Goal: Information Seeking & Learning: Learn about a topic

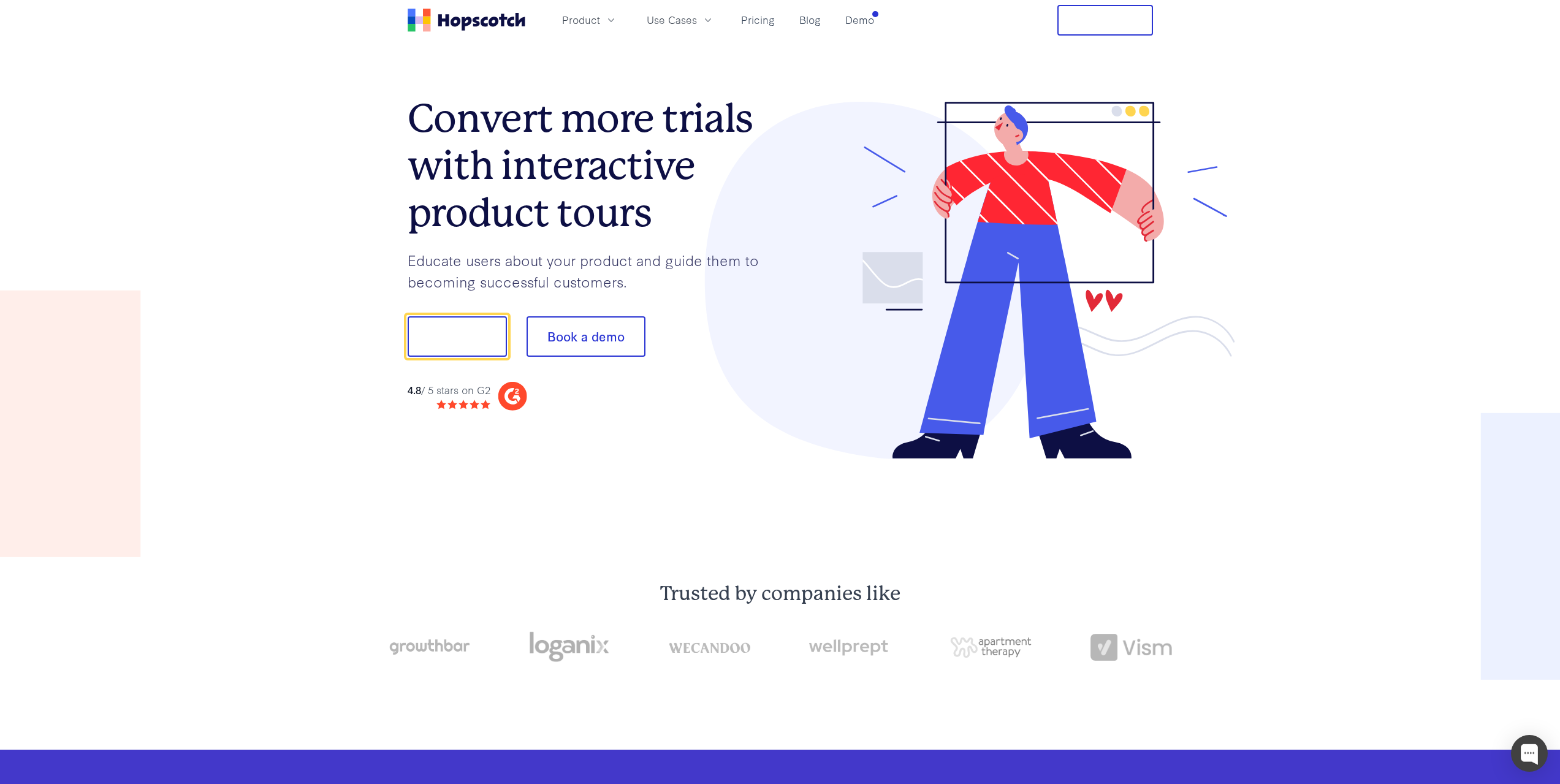
click at [882, 21] on nav "Product Use Cases Pricing Blog Demo Free Trial" at bounding box center [780, 20] width 745 height 31
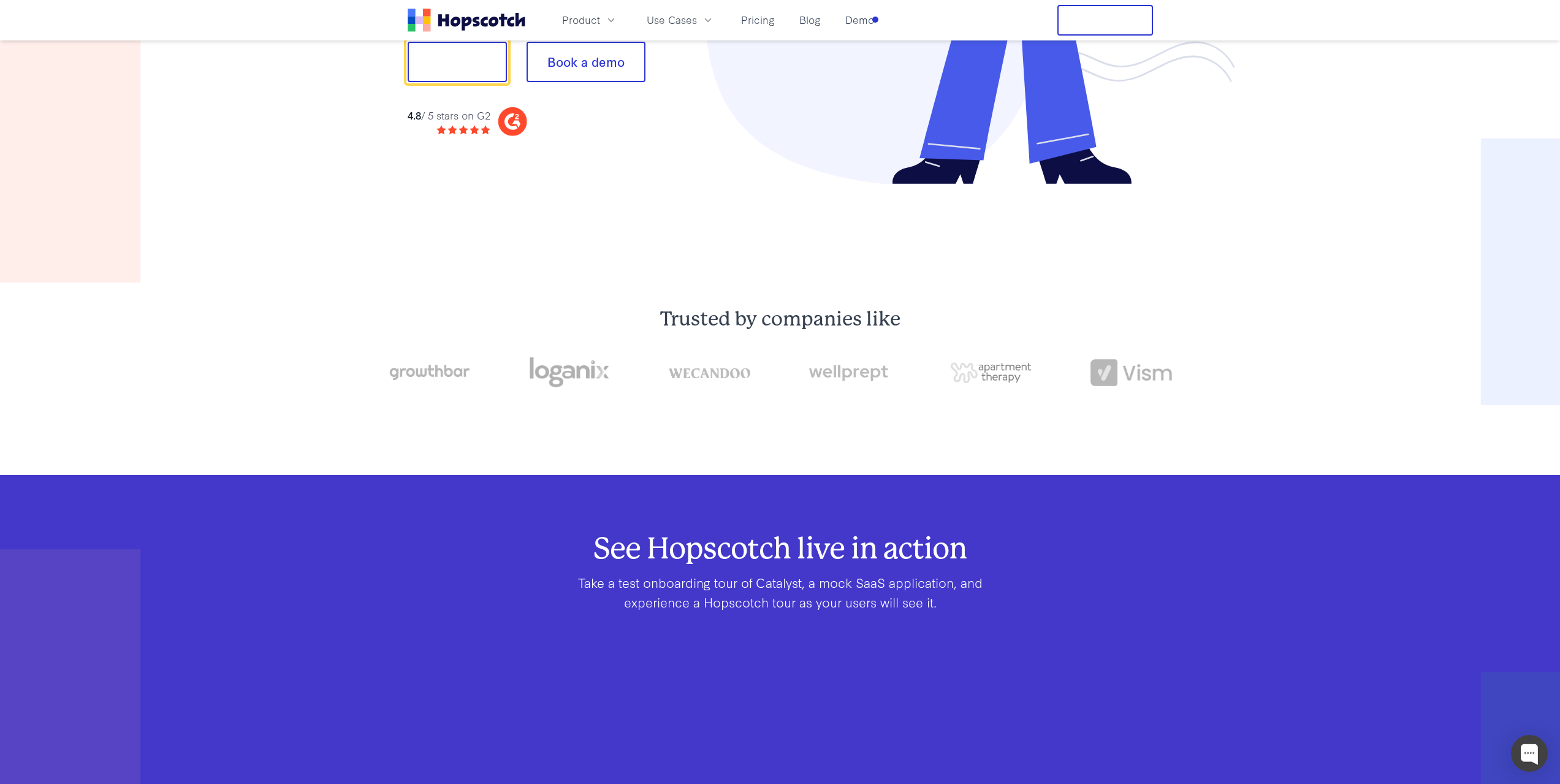
scroll to position [184, 0]
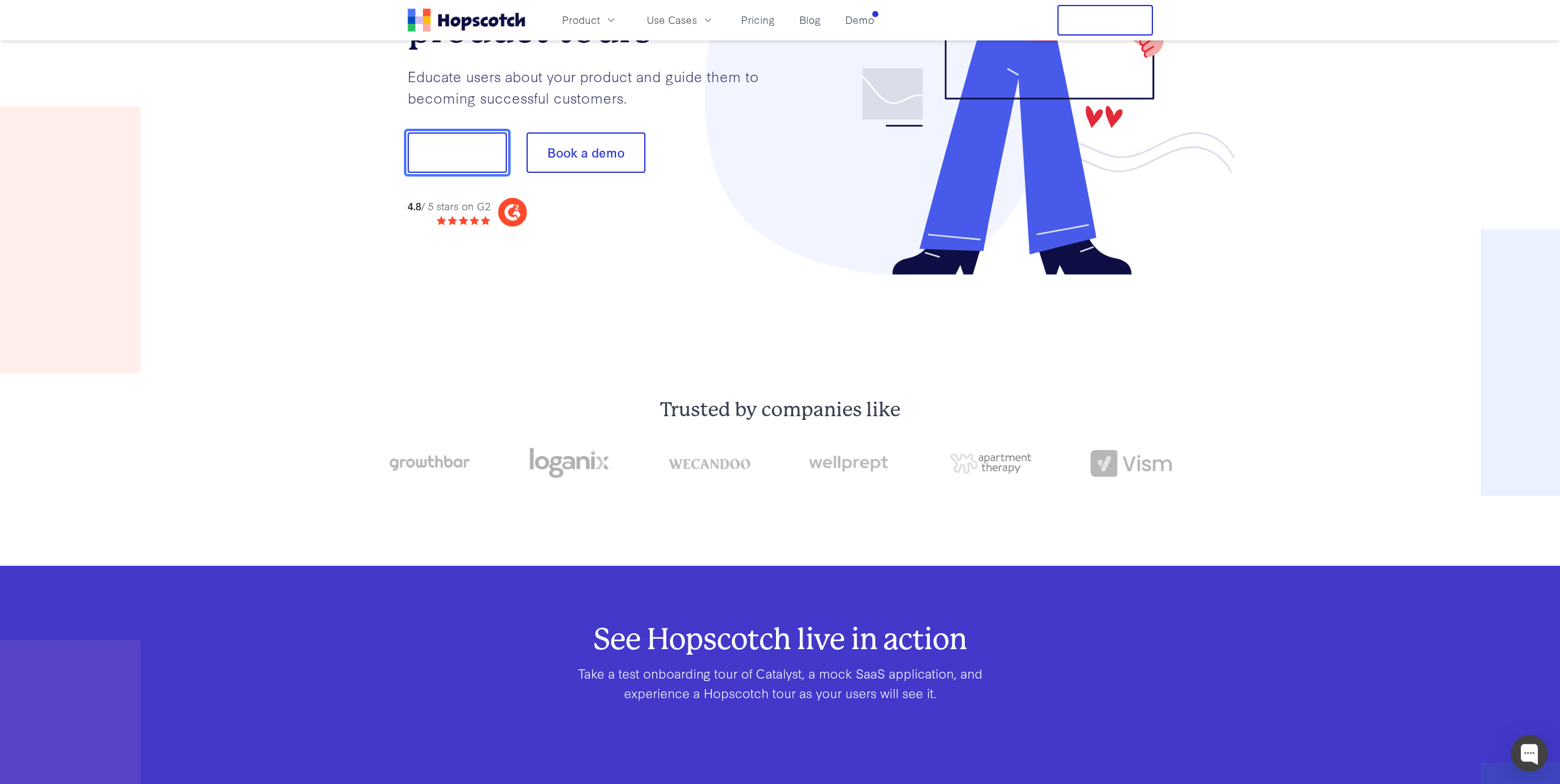
click at [410, 146] on button "Show me!" at bounding box center [457, 153] width 99 height 40
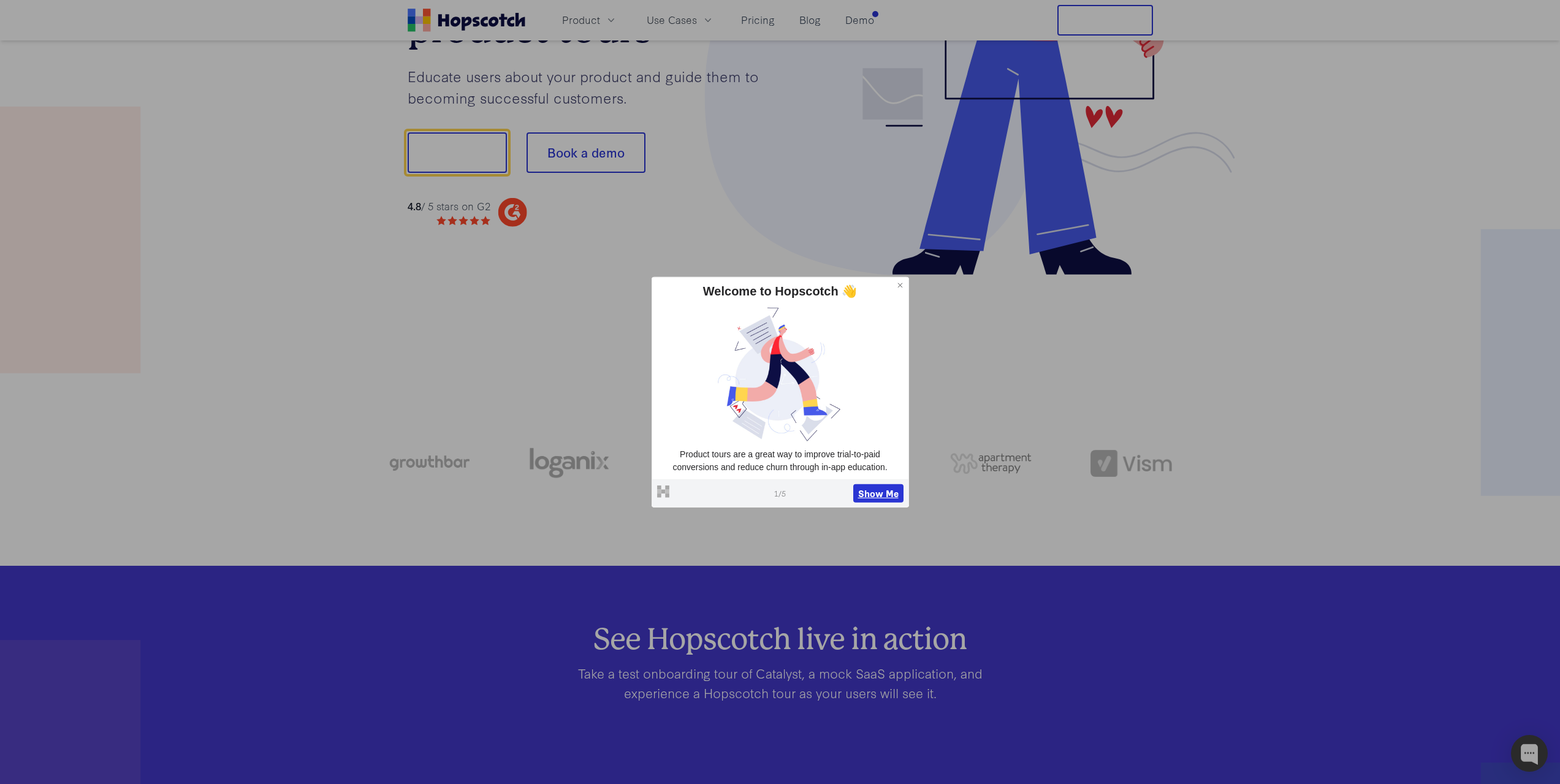
click at [861, 494] on button "Show Me" at bounding box center [879, 493] width 51 height 18
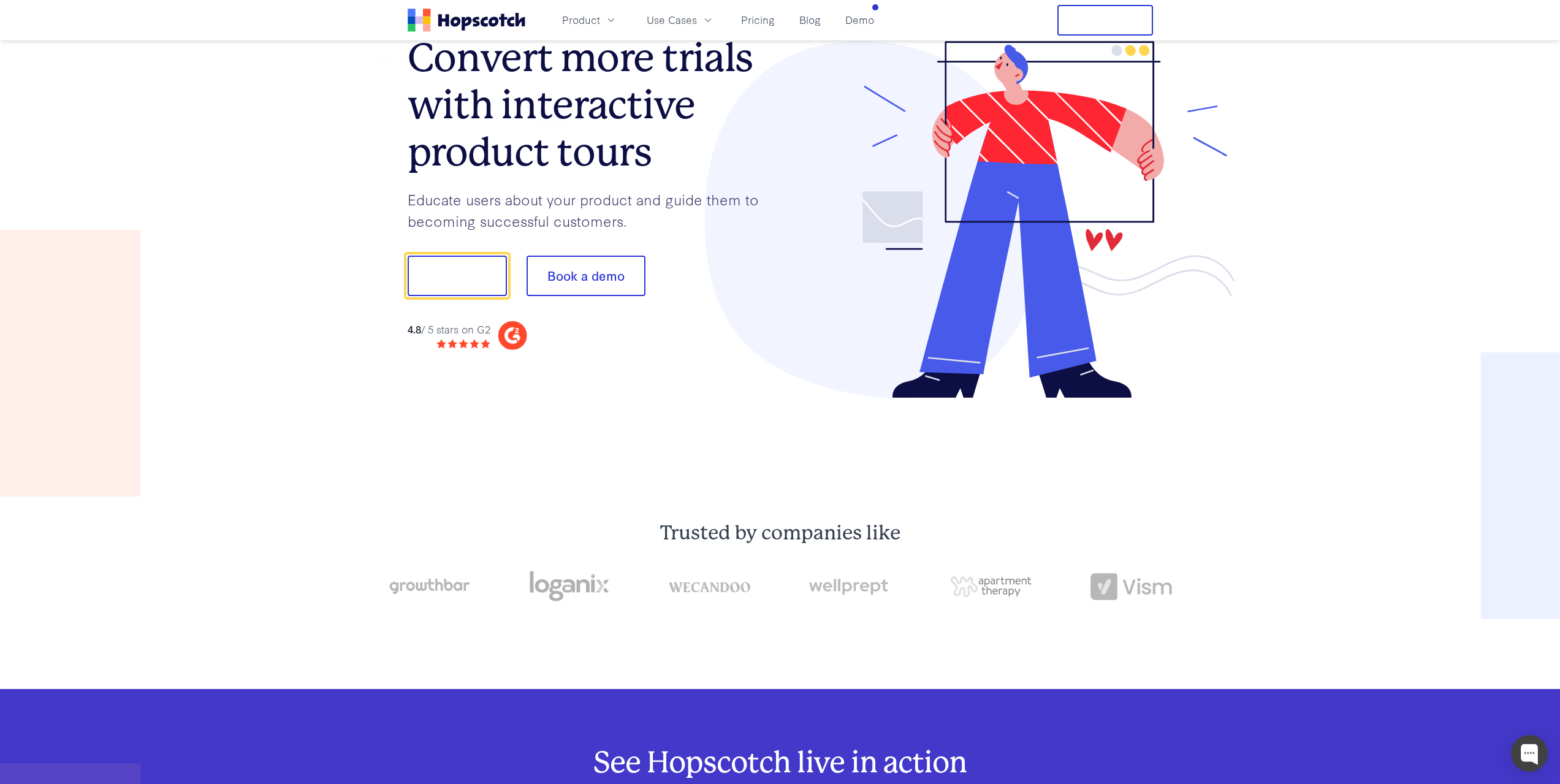
scroll to position [53, 0]
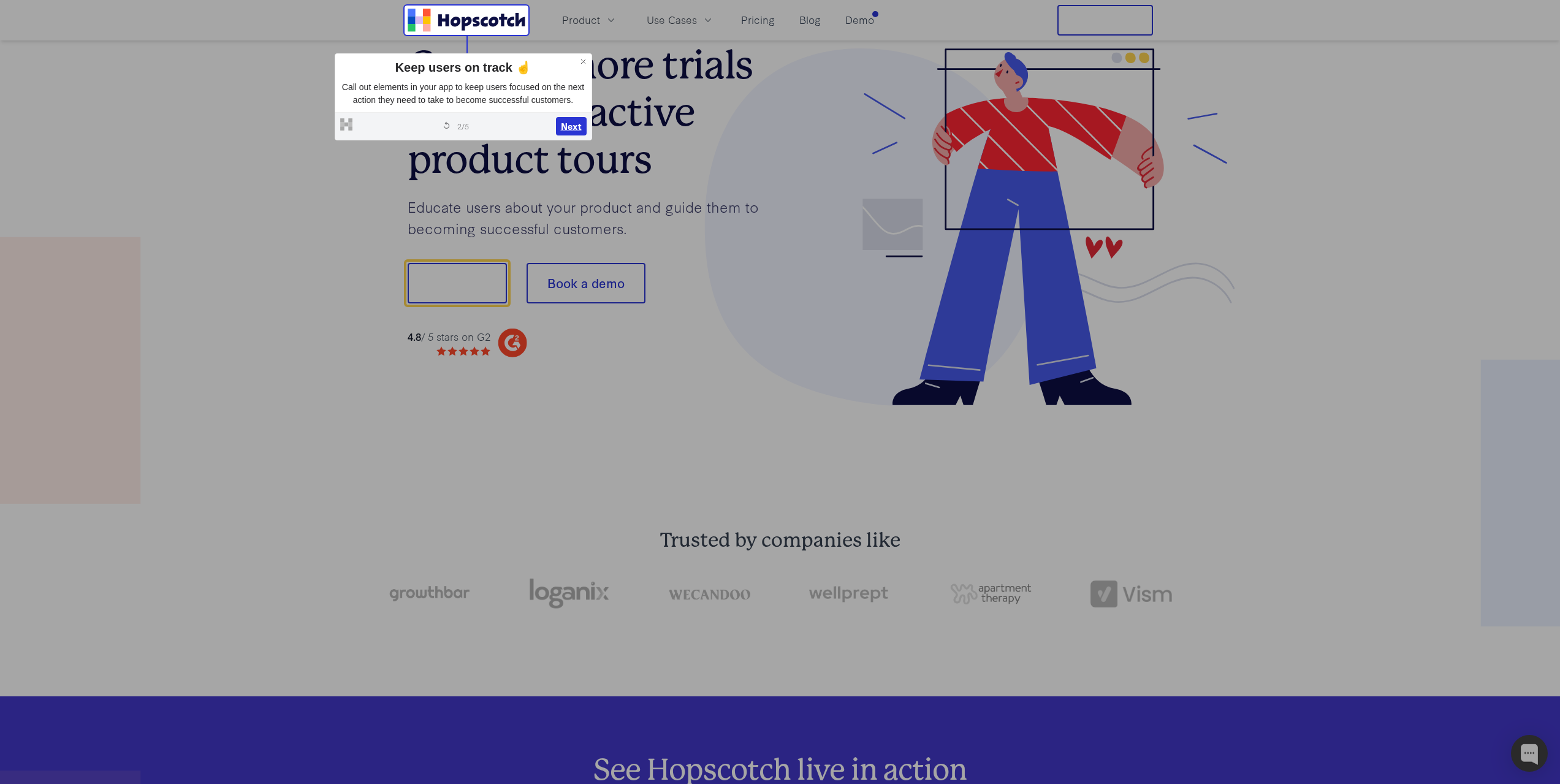
click at [574, 126] on button "Next" at bounding box center [571, 126] width 31 height 18
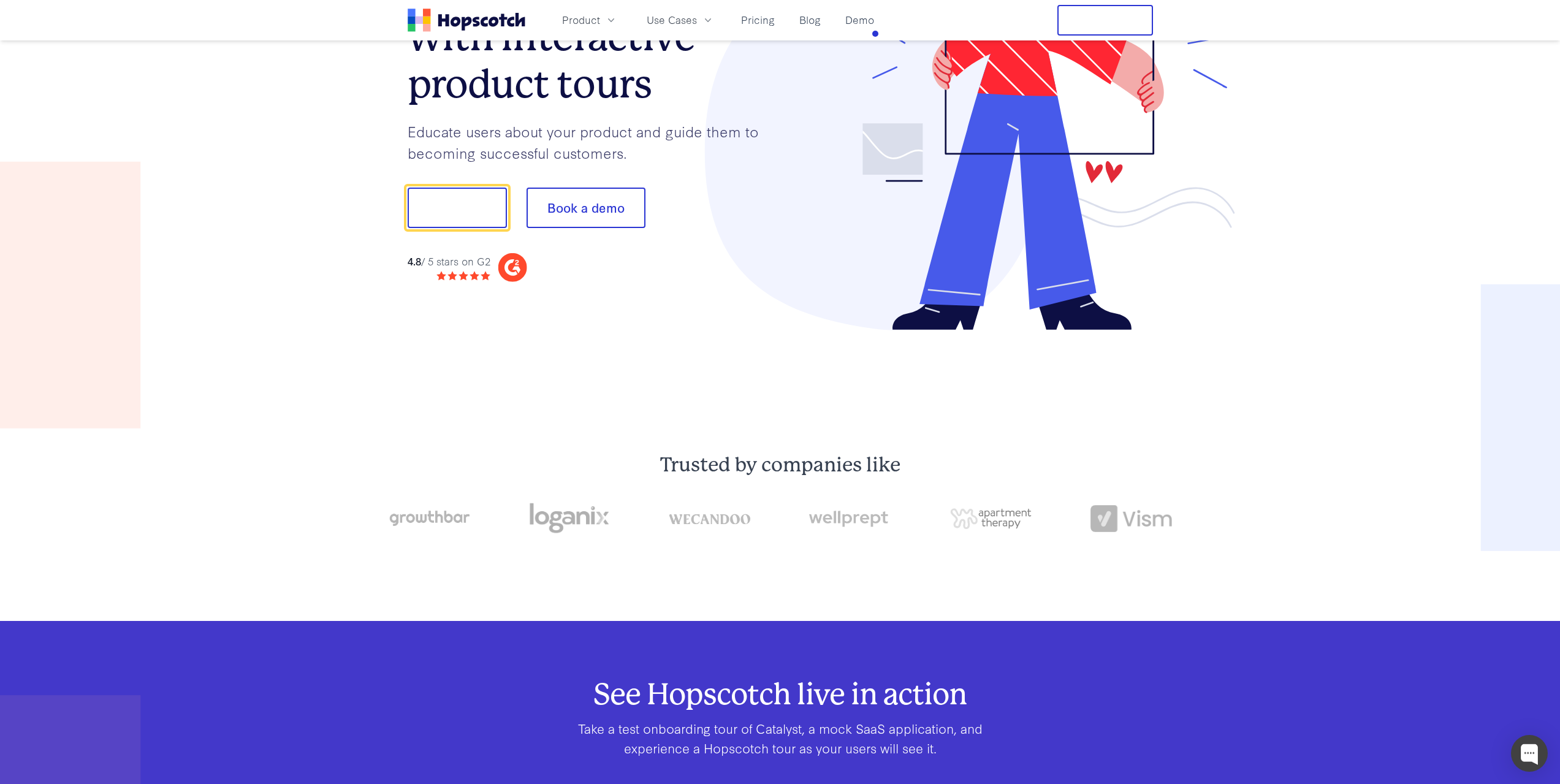
scroll to position [153, 0]
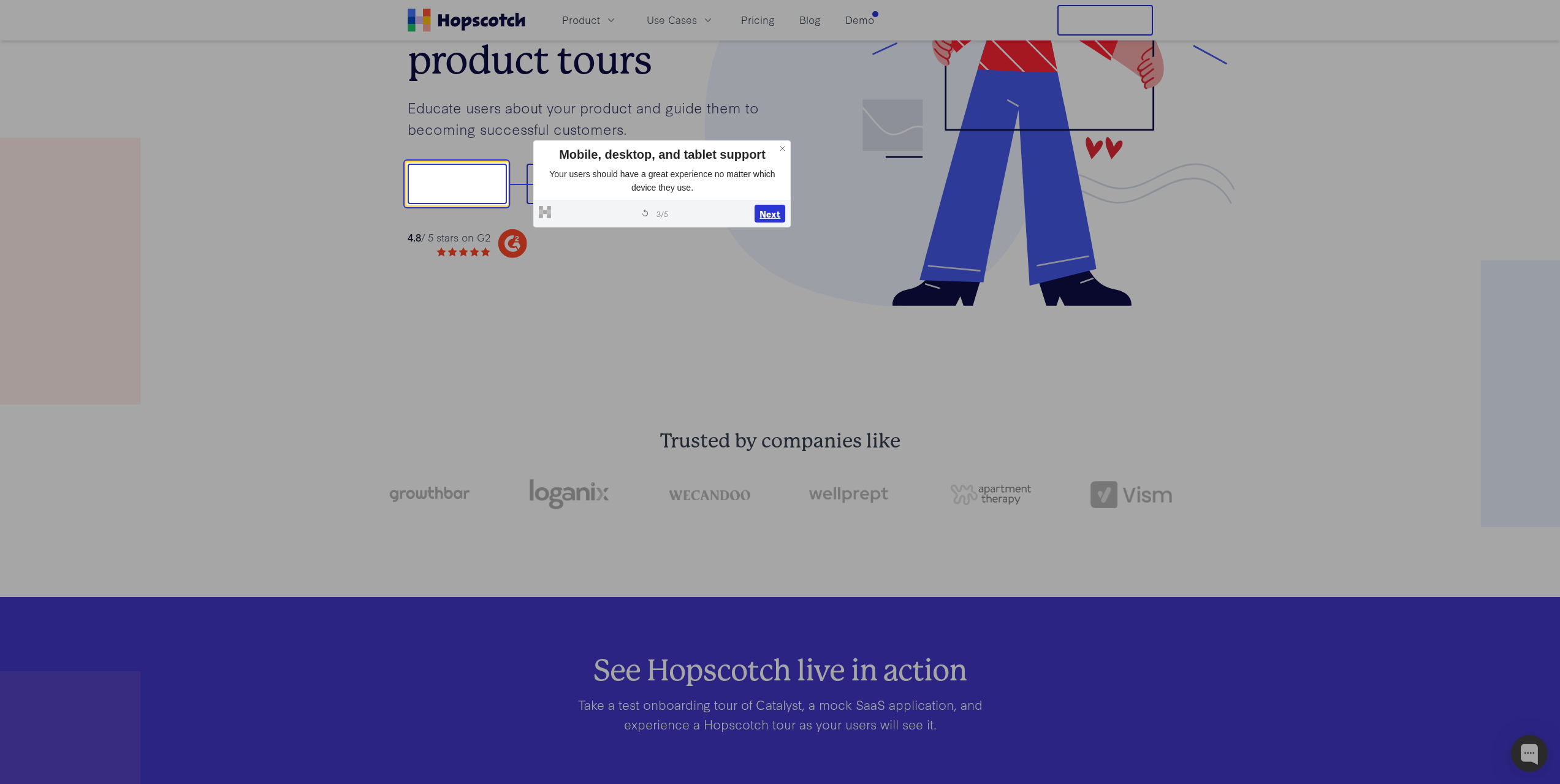
click at [783, 216] on button "Next" at bounding box center [770, 214] width 31 height 18
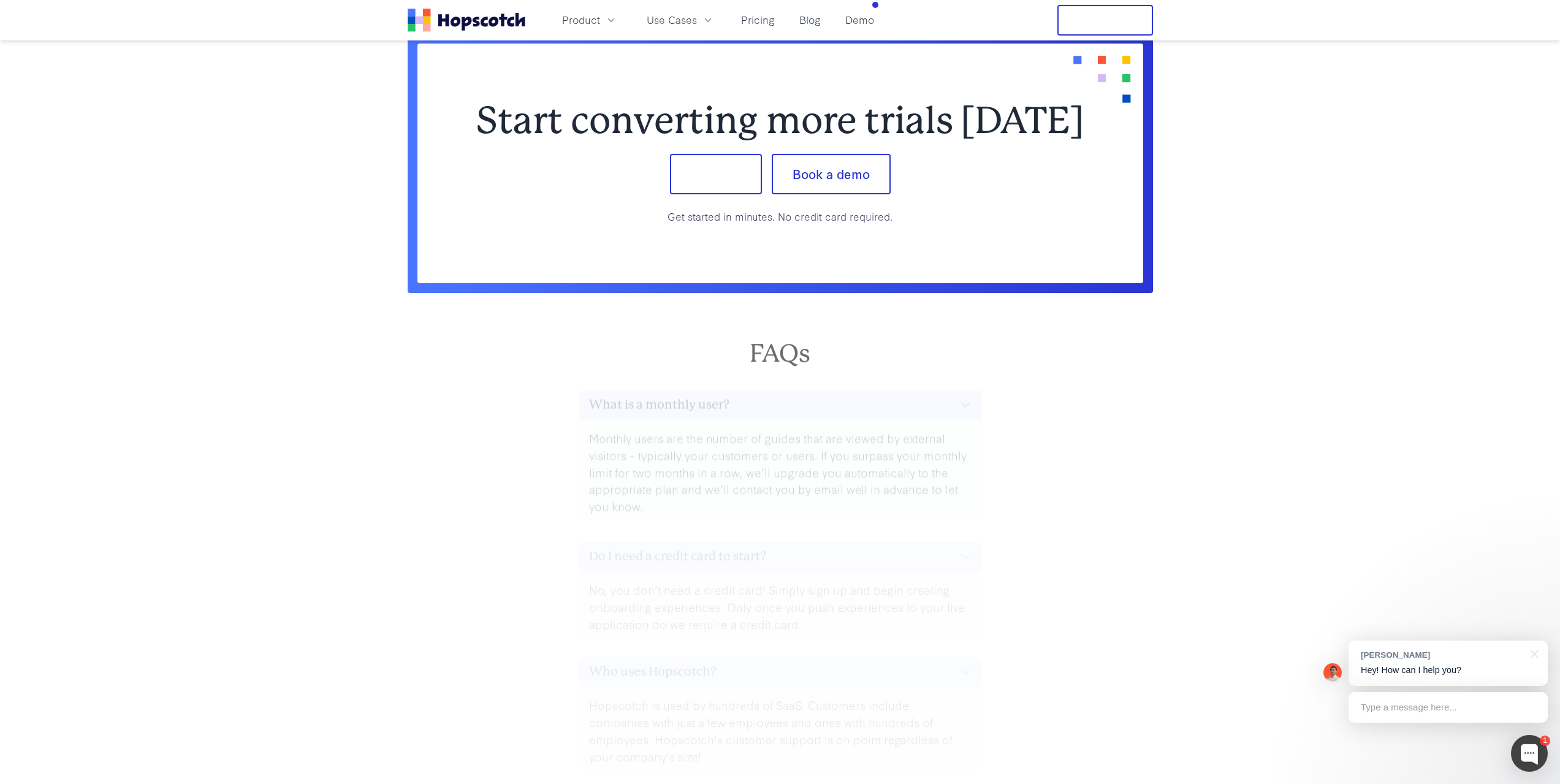
scroll to position [5282, 0]
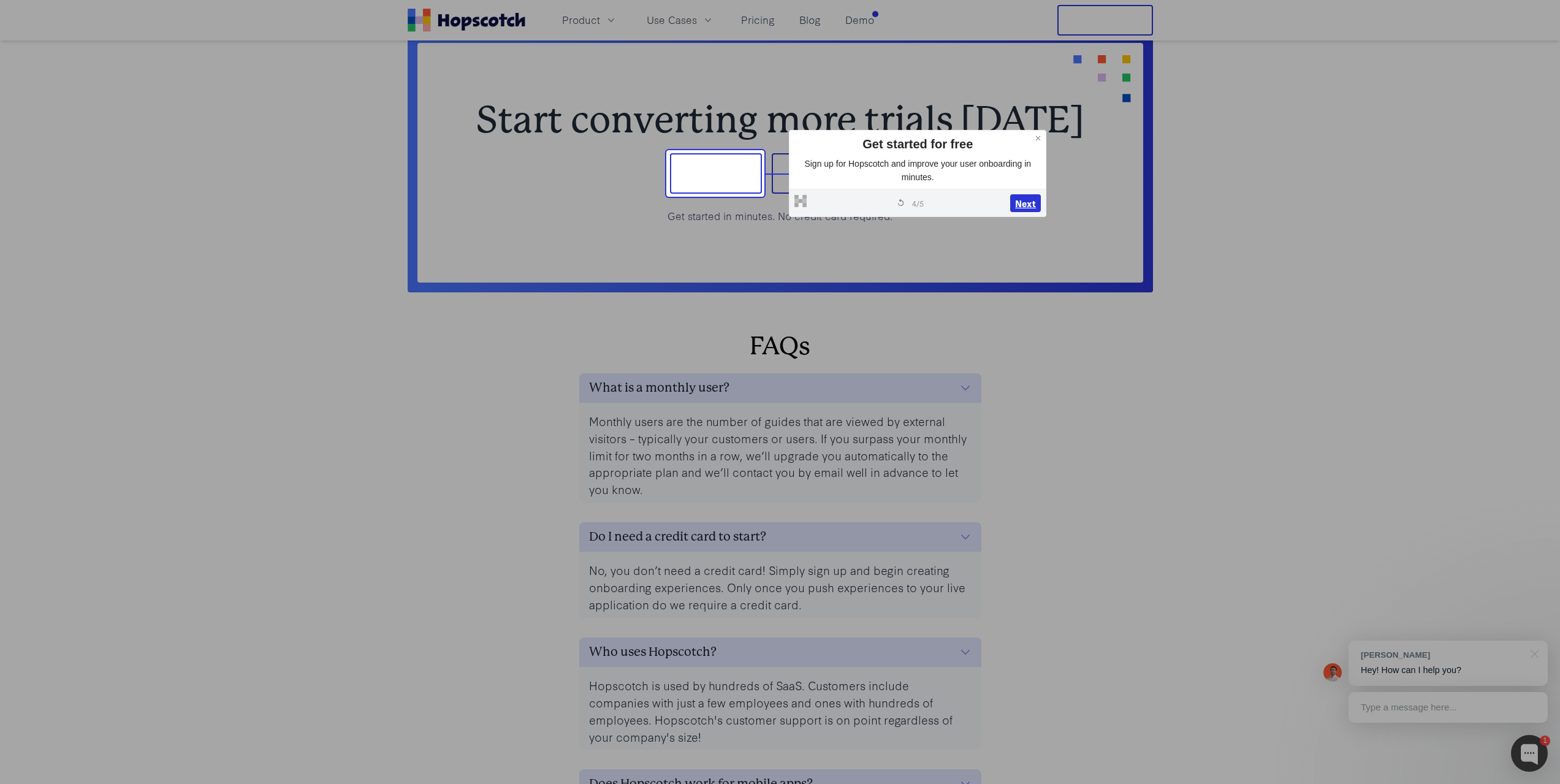
click at [1020, 206] on button "Next" at bounding box center [1025, 202] width 31 height 18
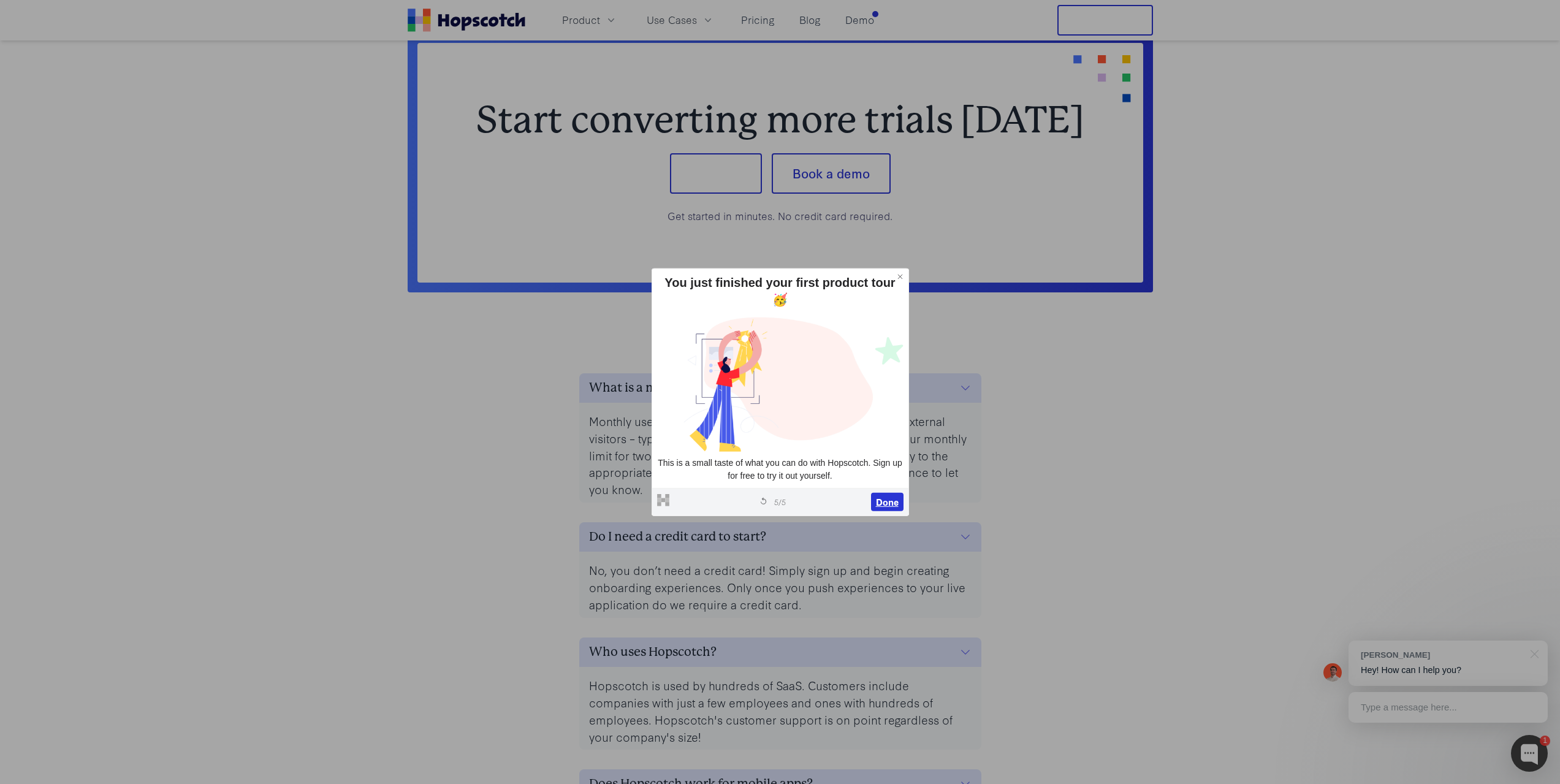
click at [877, 498] on button "Done" at bounding box center [886, 501] width 32 height 18
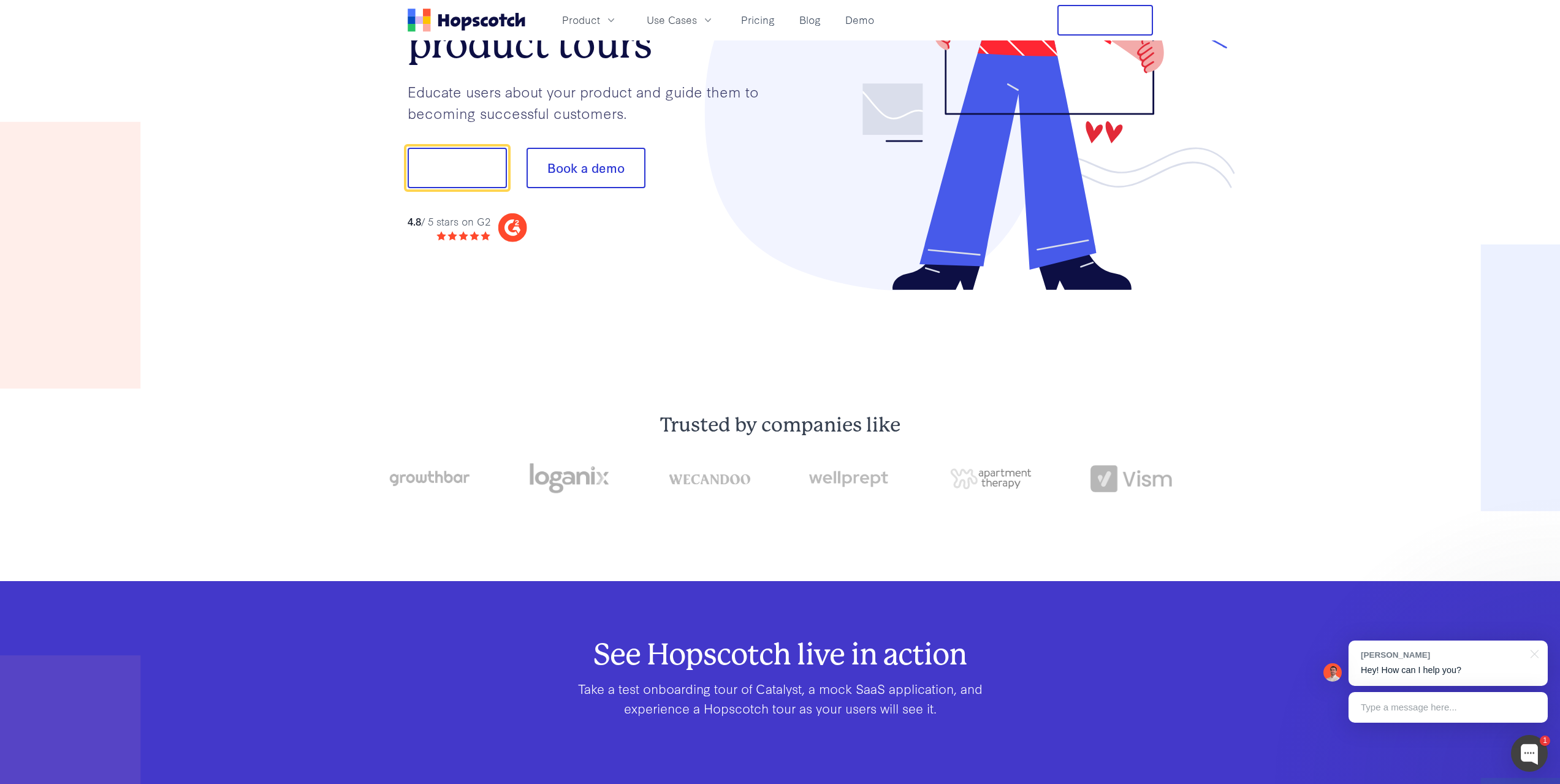
scroll to position [0, 0]
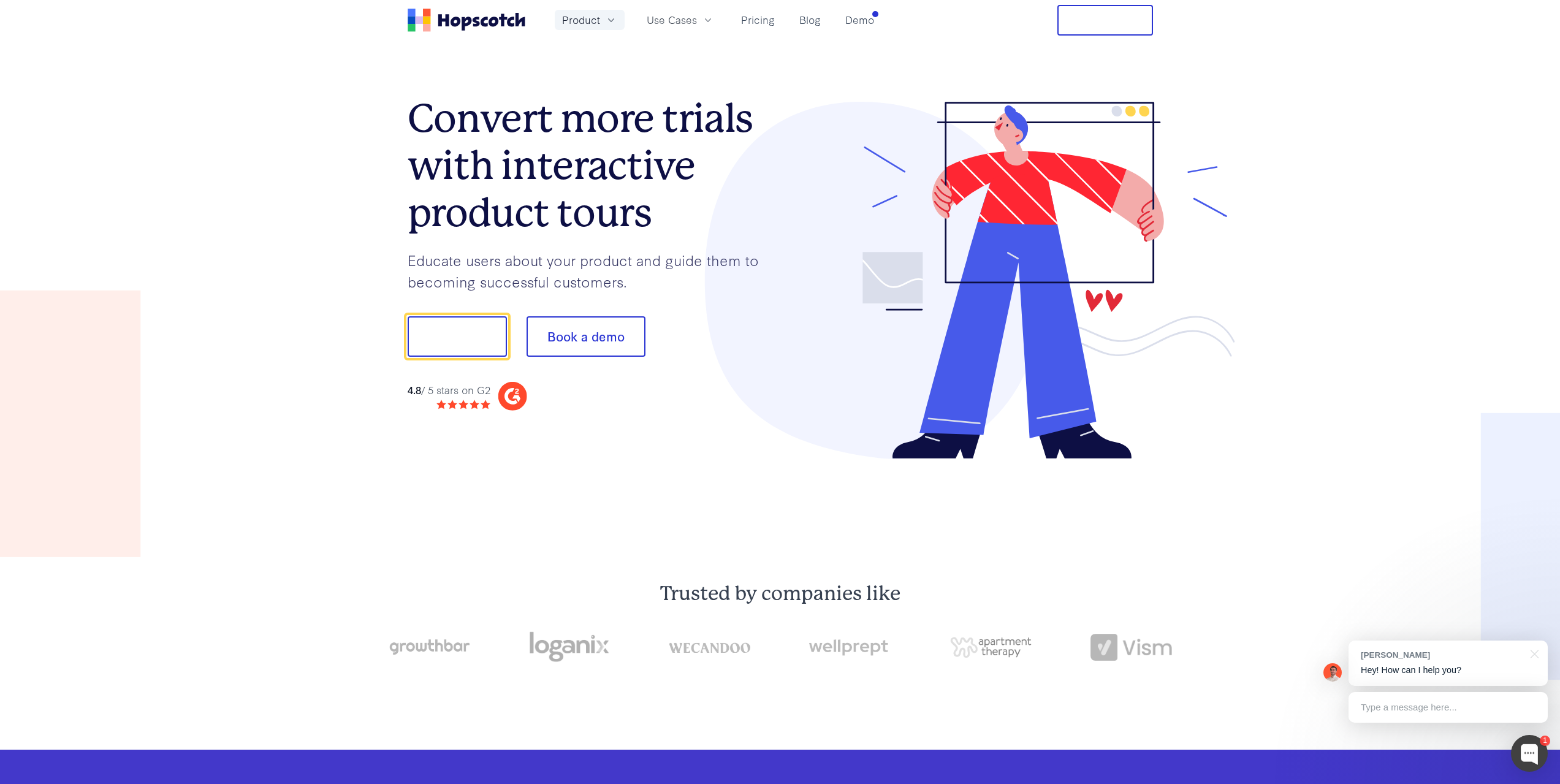
click at [615, 22] on icon "button" at bounding box center [611, 20] width 12 height 12
click at [626, 142] on link "Tooltips and Hotspots" at bounding box center [590, 145] width 187 height 25
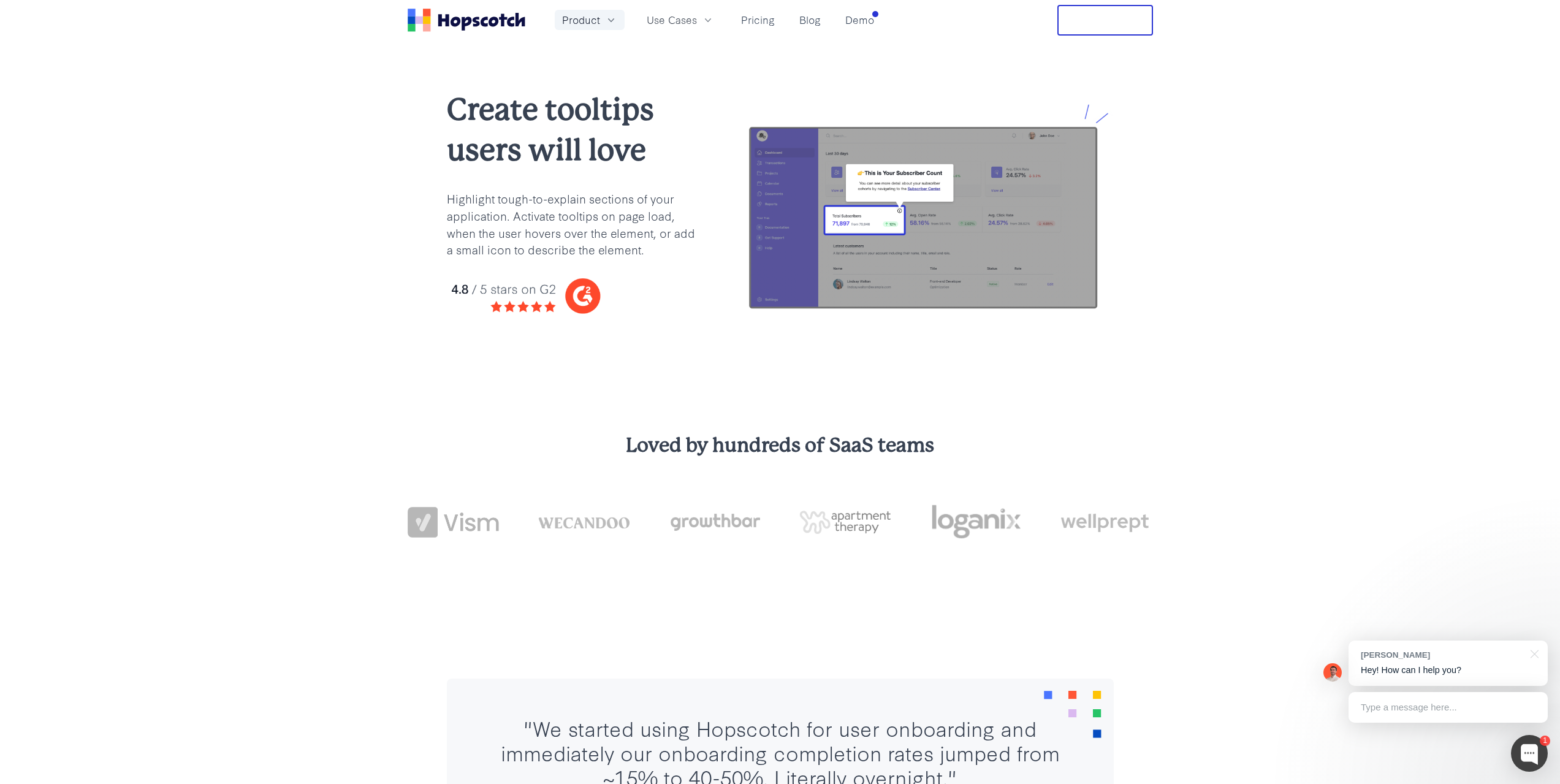
click at [607, 17] on icon "button" at bounding box center [611, 20] width 12 height 12
click at [595, 110] on link "Modals and Announcements" at bounding box center [590, 114] width 187 height 25
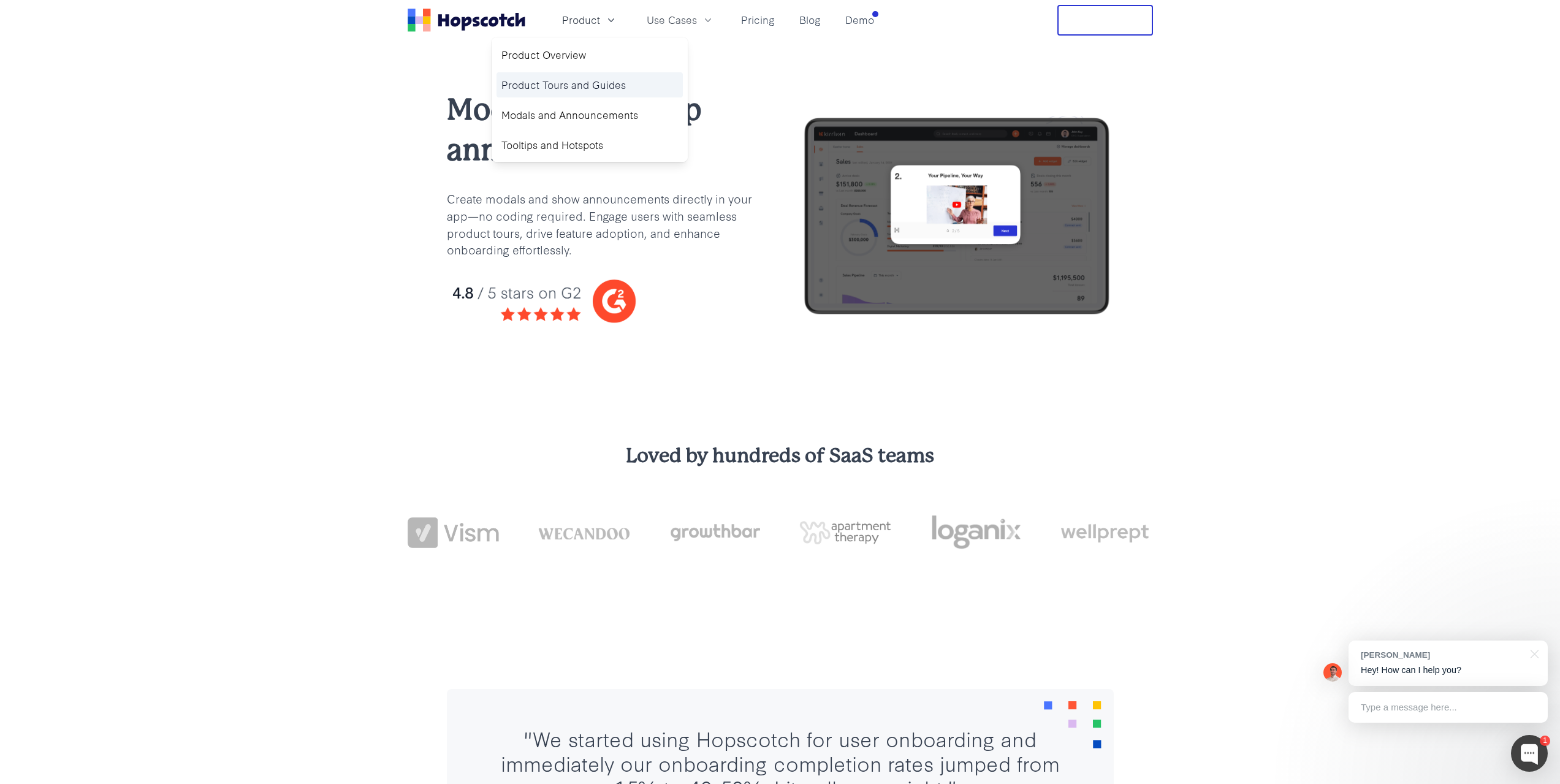
click at [576, 81] on link "Product Tours and Guides" at bounding box center [590, 85] width 187 height 25
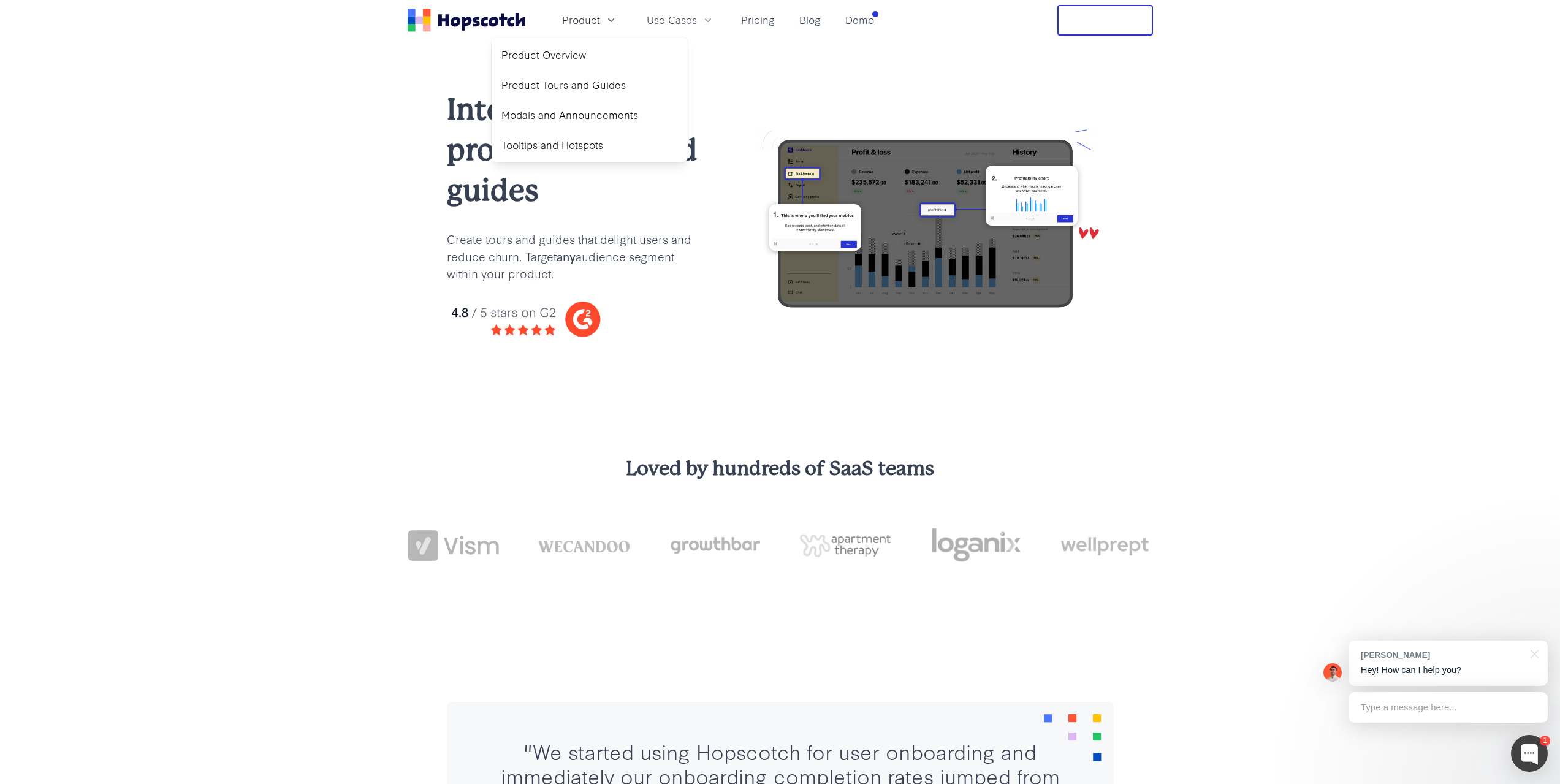
click at [610, 258] on p "Create tours and guides that delight users and reduce churn. Target any audienc…" at bounding box center [574, 256] width 255 height 51
click at [380, 258] on div "Interactive product tours and guides Create tours and guides that delight users…" at bounding box center [780, 222] width 1560 height 365
click at [450, 276] on p "Create tours and guides that delight users and reduce churn. Target any audienc…" at bounding box center [574, 256] width 255 height 51
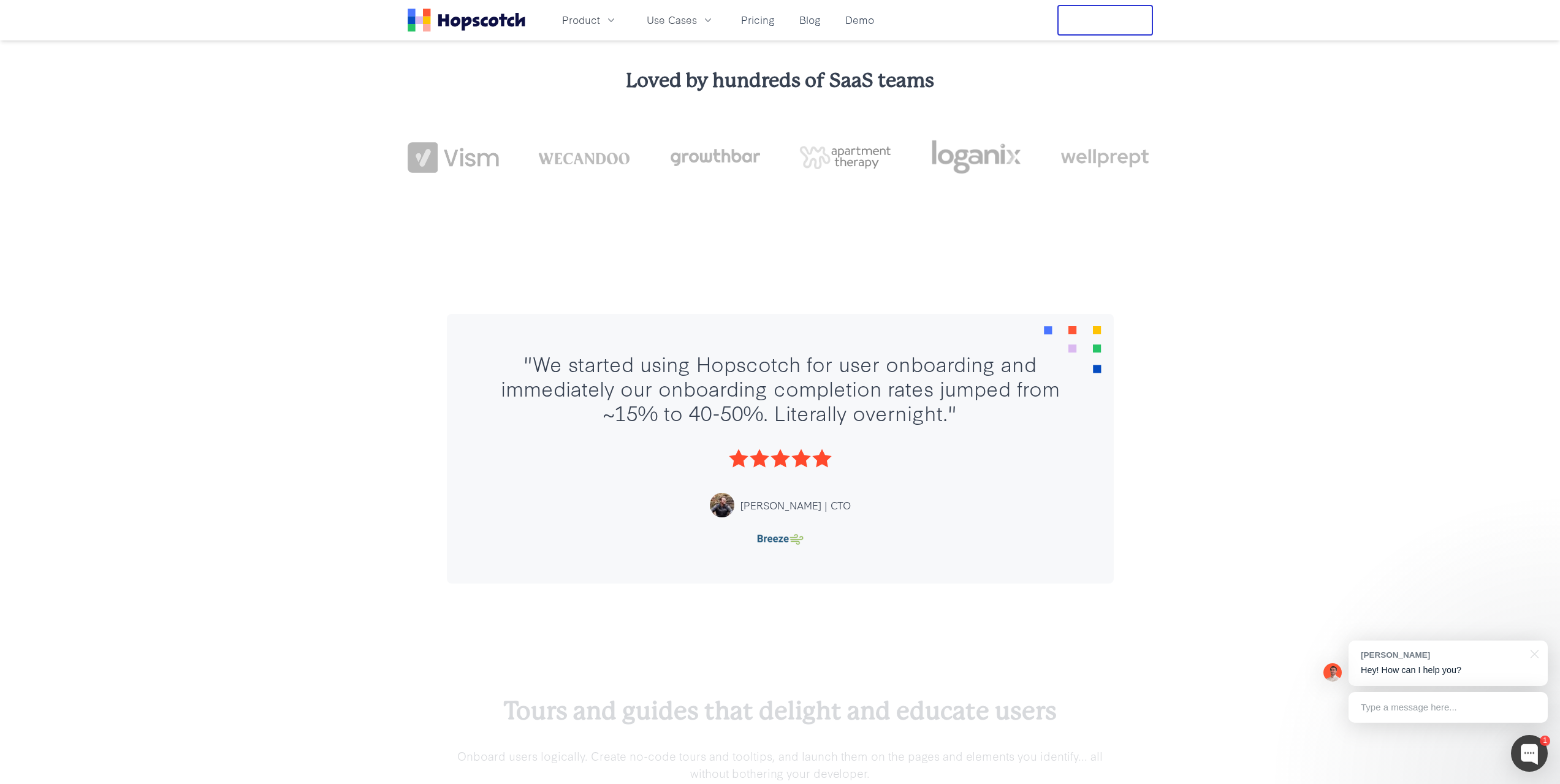
scroll to position [551, 0]
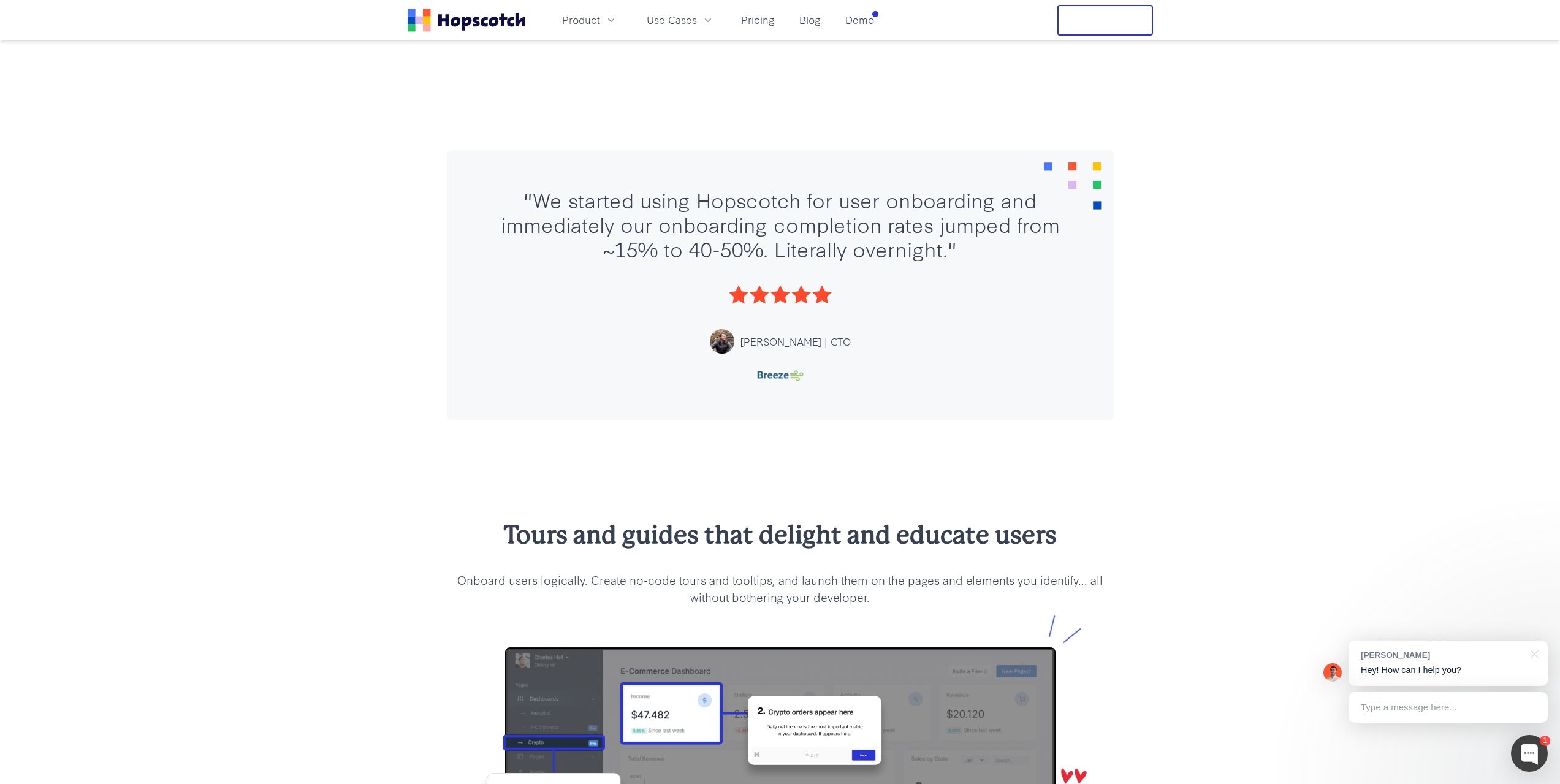
click at [543, 223] on div ""We started using Hopscotch for user onboarding and immediately our onboarding …" at bounding box center [780, 223] width 593 height 73
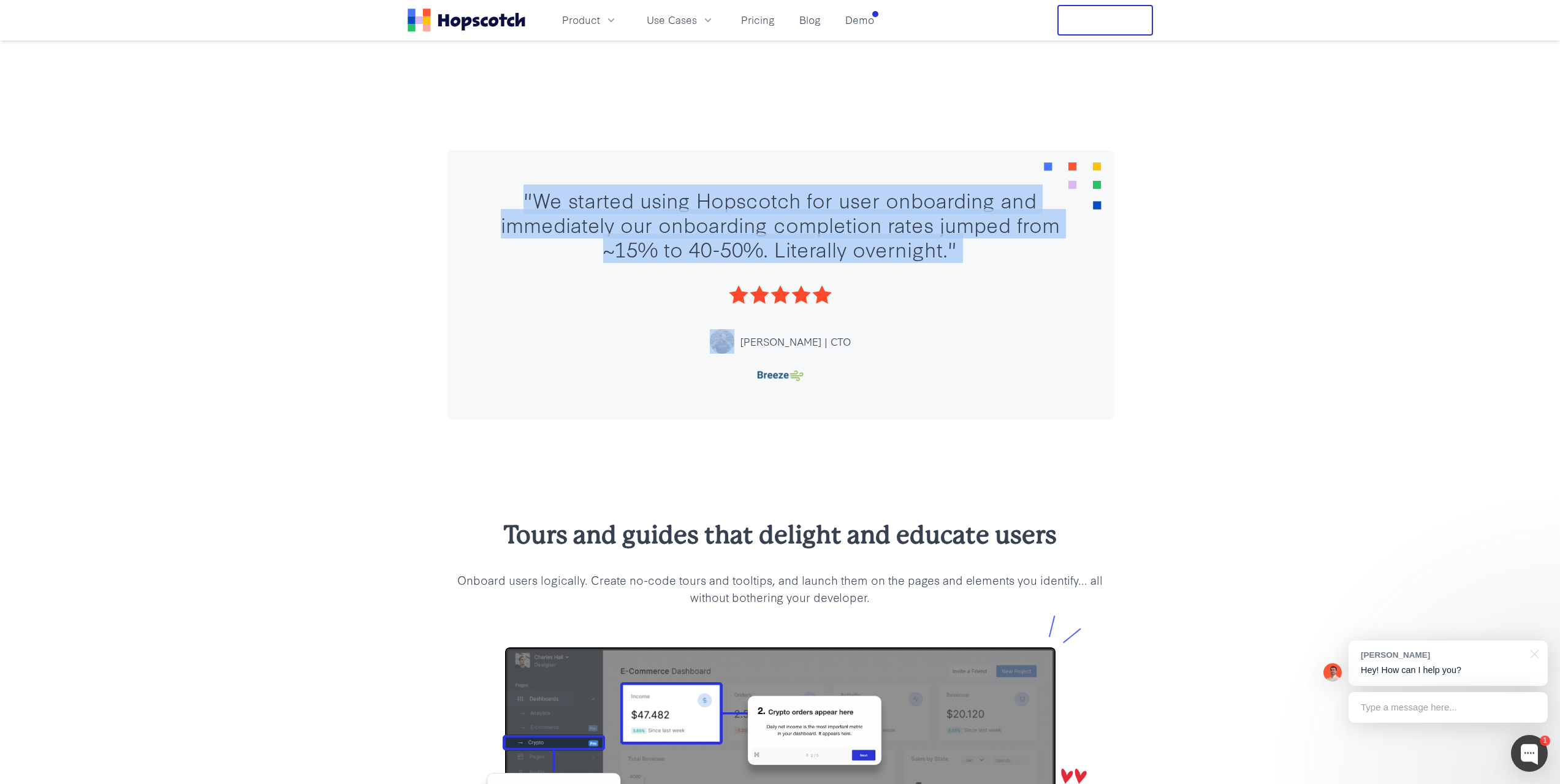
click at [543, 223] on div ""We started using Hopscotch for user onboarding and immediately our onboarding …" at bounding box center [780, 223] width 593 height 73
click at [514, 258] on div ""We started using Hopscotch for user onboarding and immediately our onboarding …" at bounding box center [780, 223] width 593 height 73
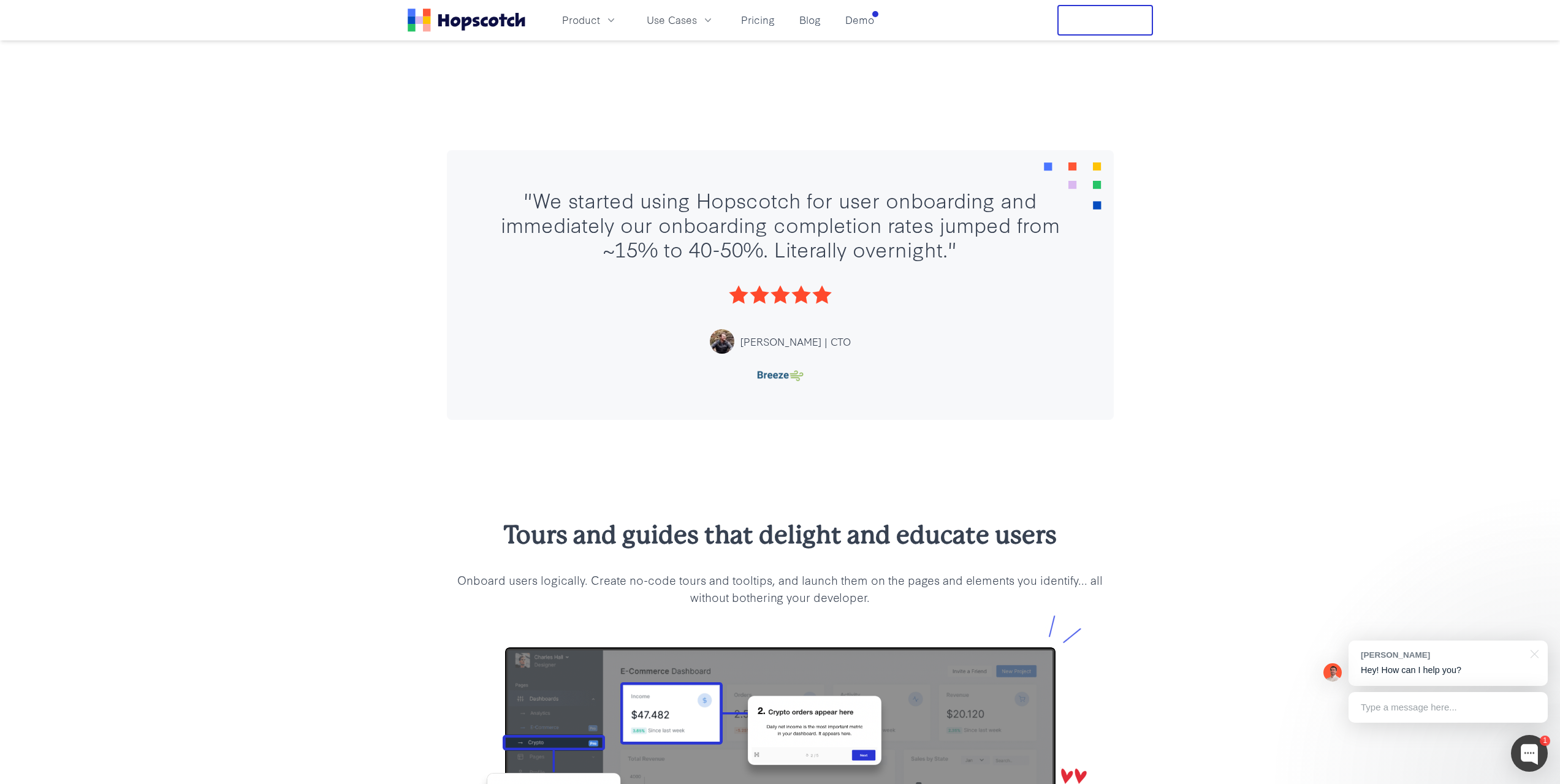
click at [487, 229] on div ""We started using Hopscotch for user onboarding and immediately our onboarding …" at bounding box center [780, 223] width 593 height 73
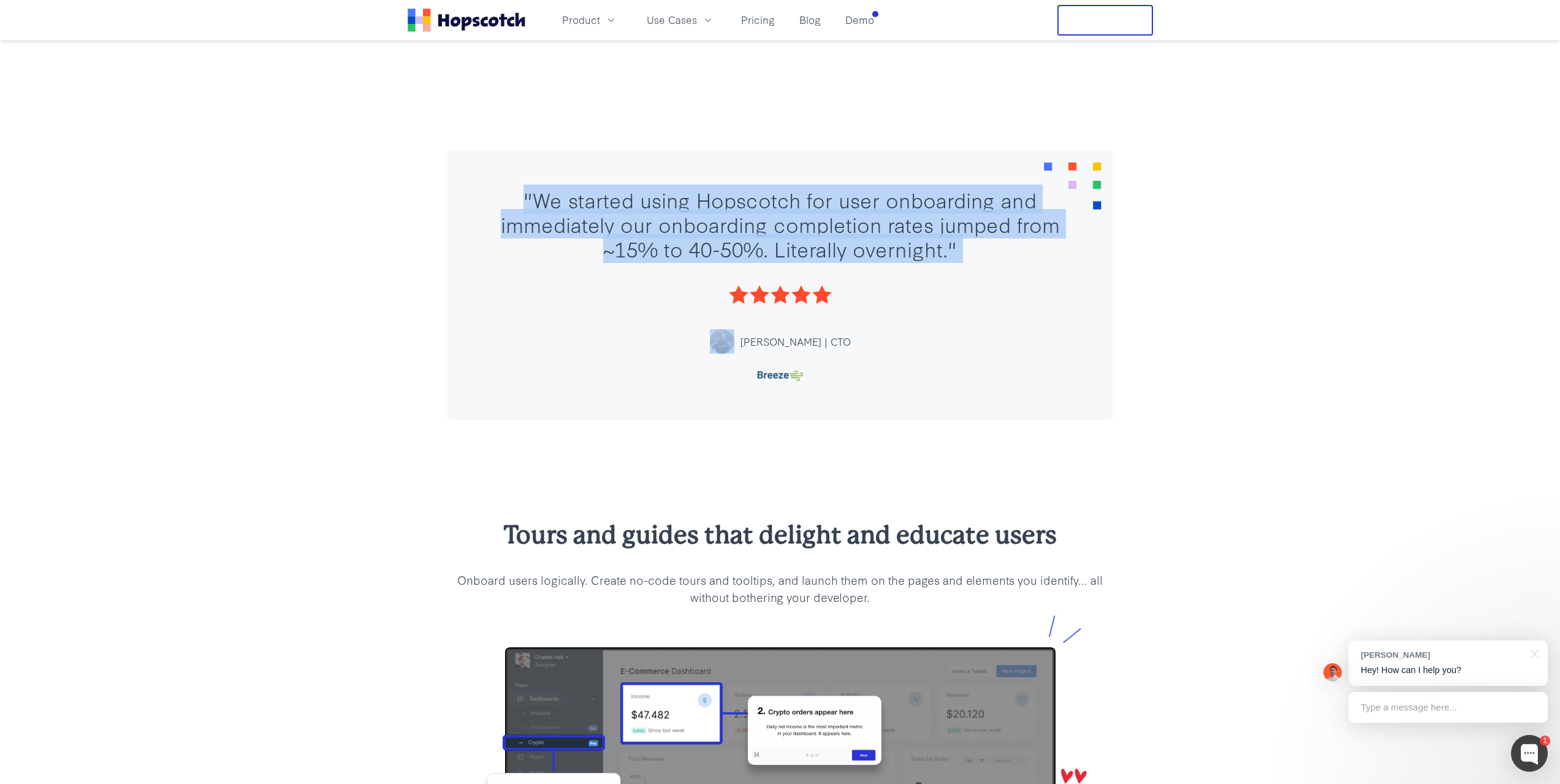
click at [487, 229] on div ""We started using Hopscotch for user onboarding and immediately our onboarding …" at bounding box center [780, 223] width 593 height 73
click at [476, 222] on section ""We started using Hopscotch for user onboarding and immediately our onboarding …" at bounding box center [780, 284] width 667 height 269
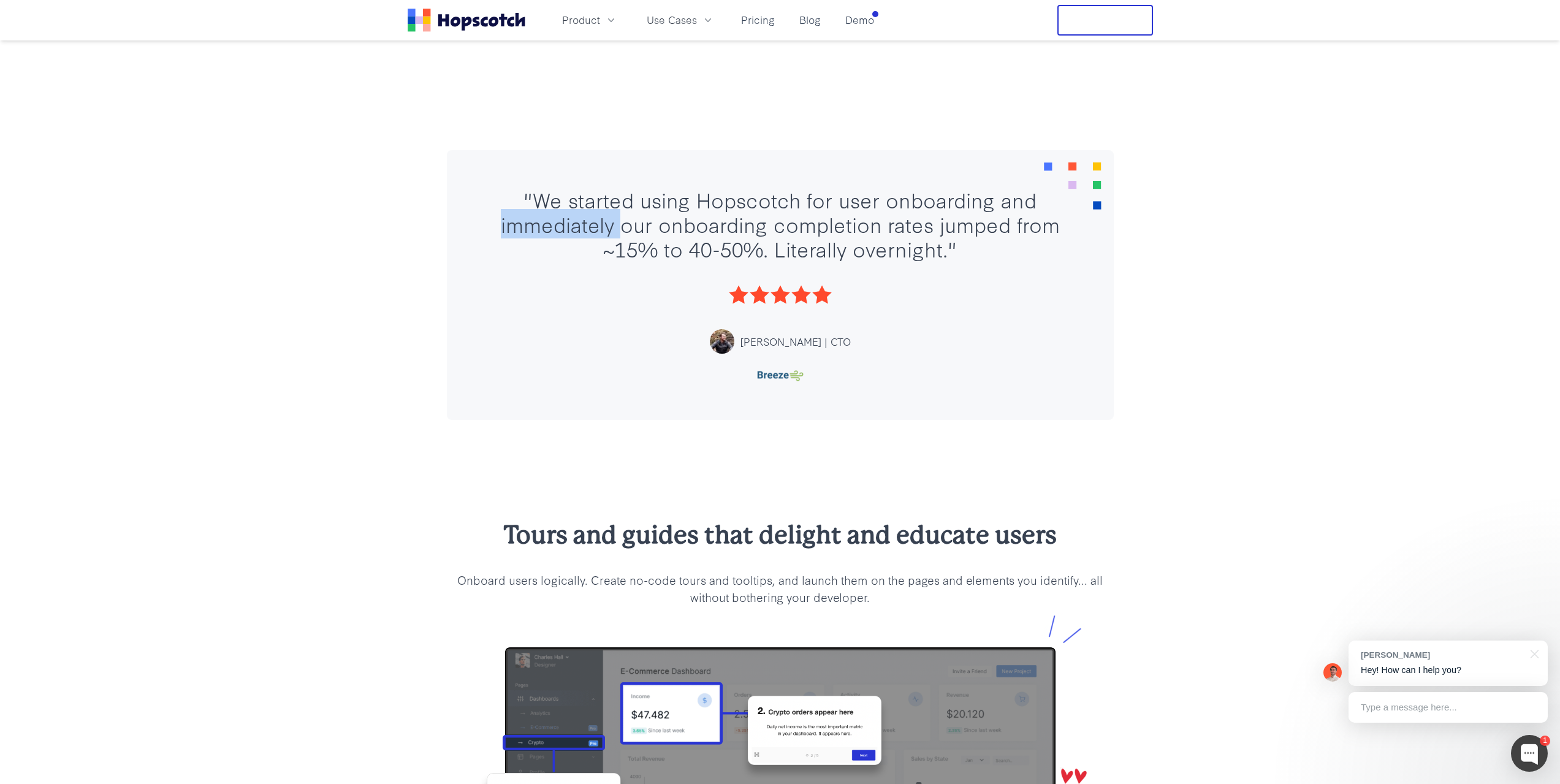
click at [476, 222] on section ""We started using Hopscotch for user onboarding and immediately our onboarding …" at bounding box center [780, 284] width 667 height 269
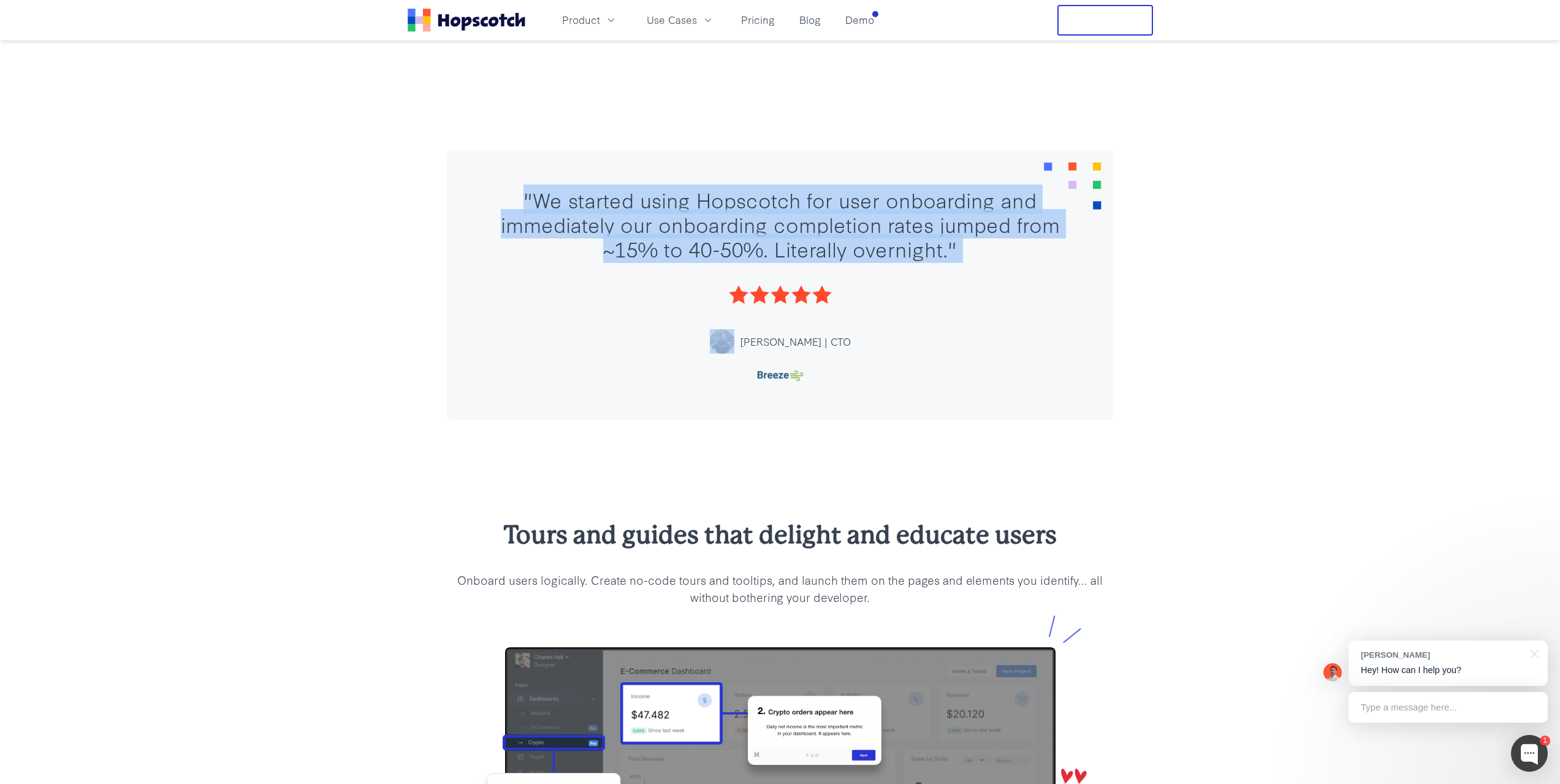
click at [476, 222] on section ""We started using Hopscotch for user onboarding and immediately our onboarding …" at bounding box center [780, 284] width 667 height 269
click at [488, 203] on div ""We started using Hopscotch for user onboarding and immediately our onboarding …" at bounding box center [780, 223] width 593 height 73
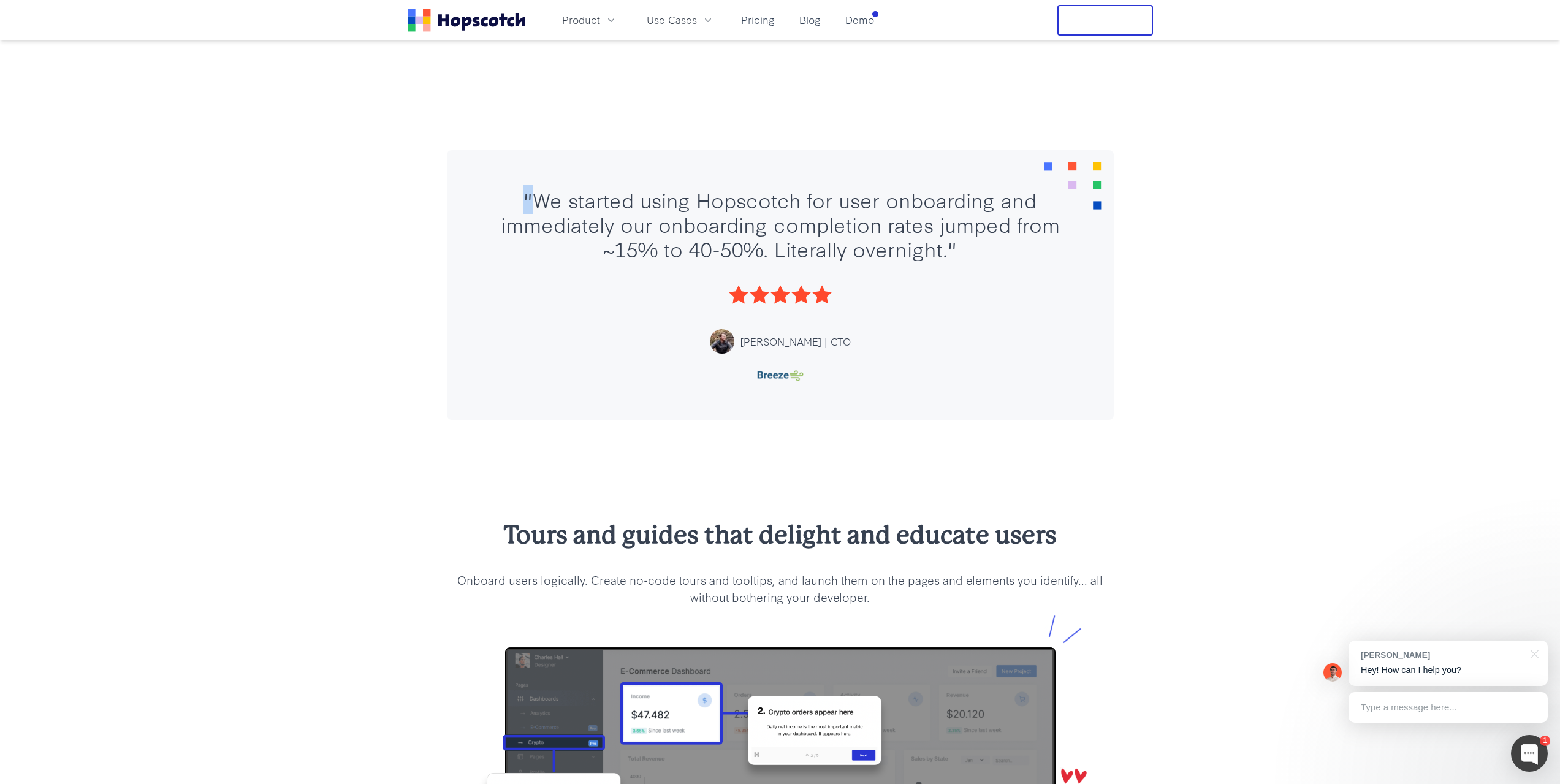
click at [488, 203] on div ""We started using Hopscotch for user onboarding and immediately our onboarding …" at bounding box center [780, 223] width 593 height 73
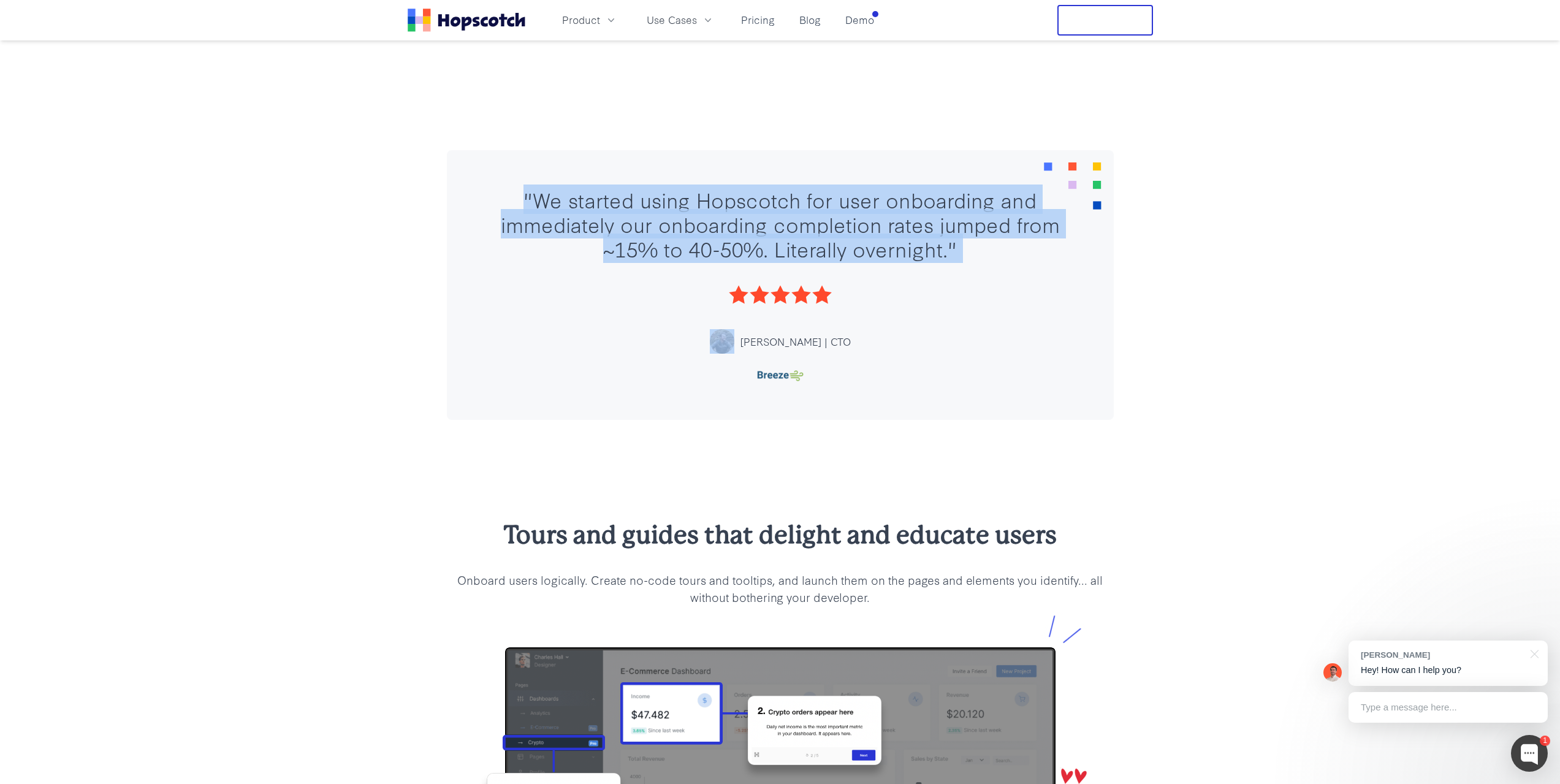
click at [488, 203] on div ""We started using Hopscotch for user onboarding and immediately our onboarding …" at bounding box center [780, 223] width 593 height 73
click at [479, 223] on section ""We started using Hopscotch for user onboarding and immediately our onboarding …" at bounding box center [780, 284] width 667 height 269
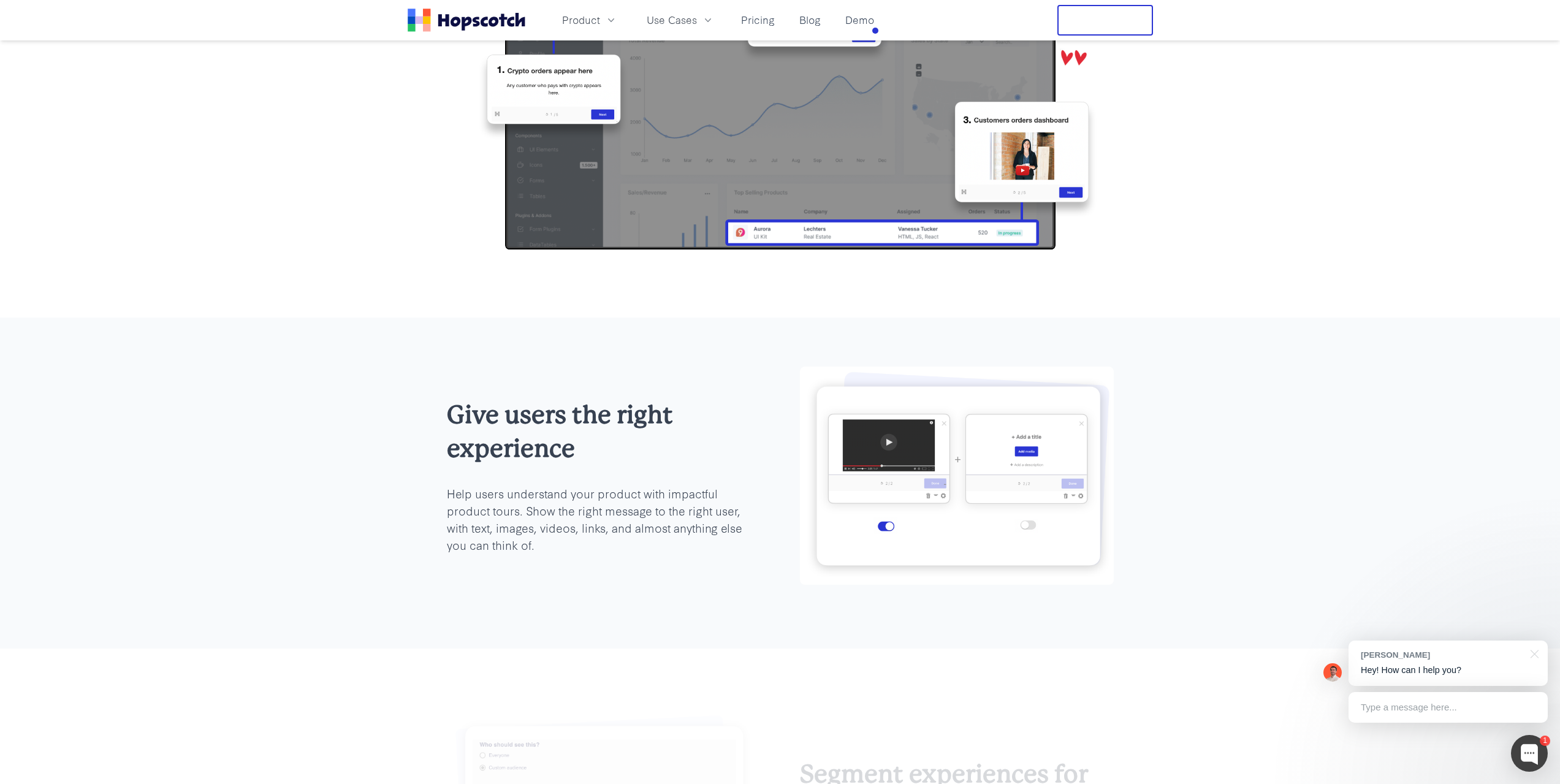
scroll to position [1286, 0]
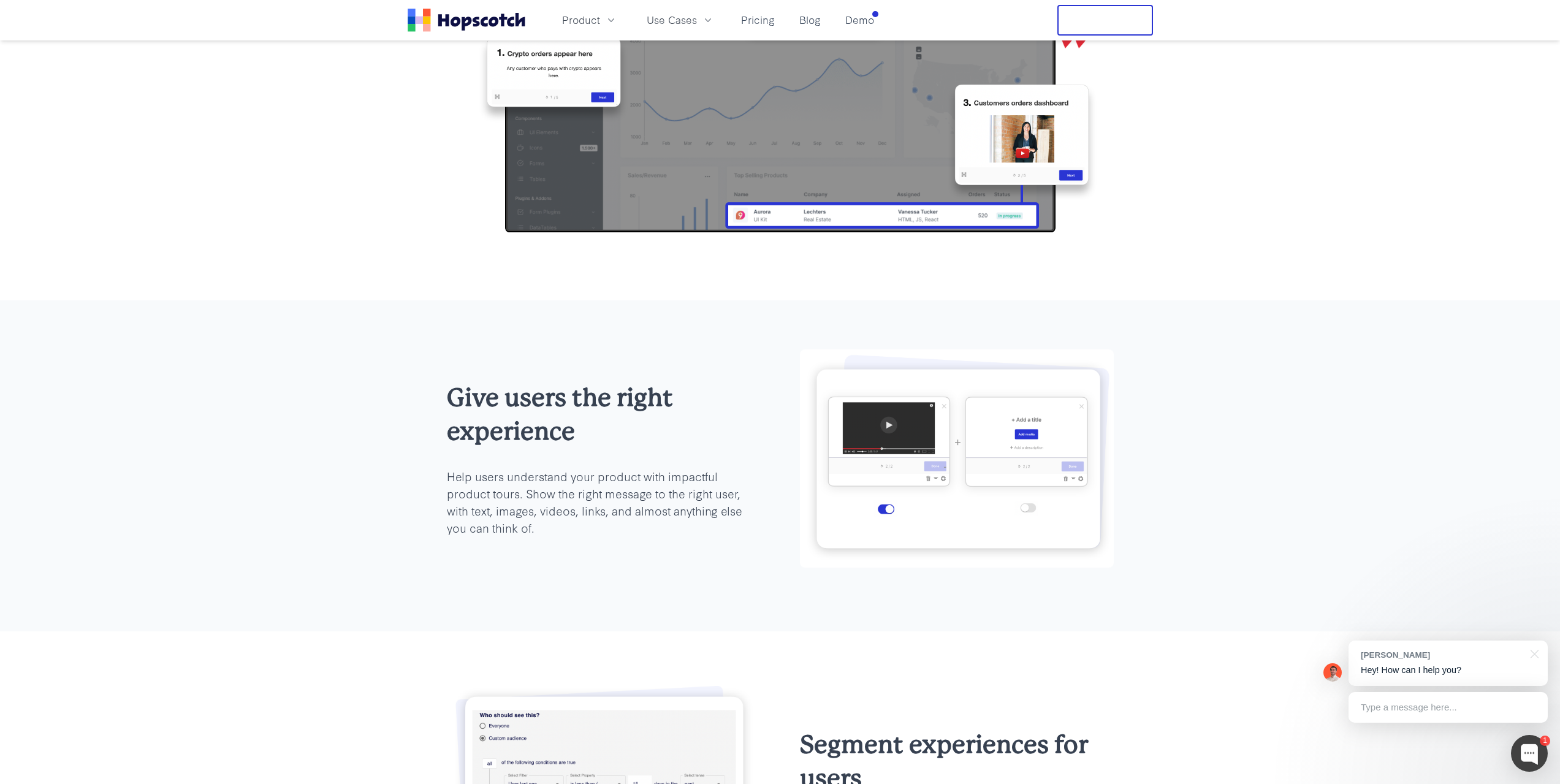
click at [396, 393] on div "Give users the right experience Help users understand your product with impactf…" at bounding box center [780, 465] width 1560 height 331
click at [421, 489] on div "Give users the right experience Help users understand your product with impactf…" at bounding box center [780, 465] width 1560 height 331
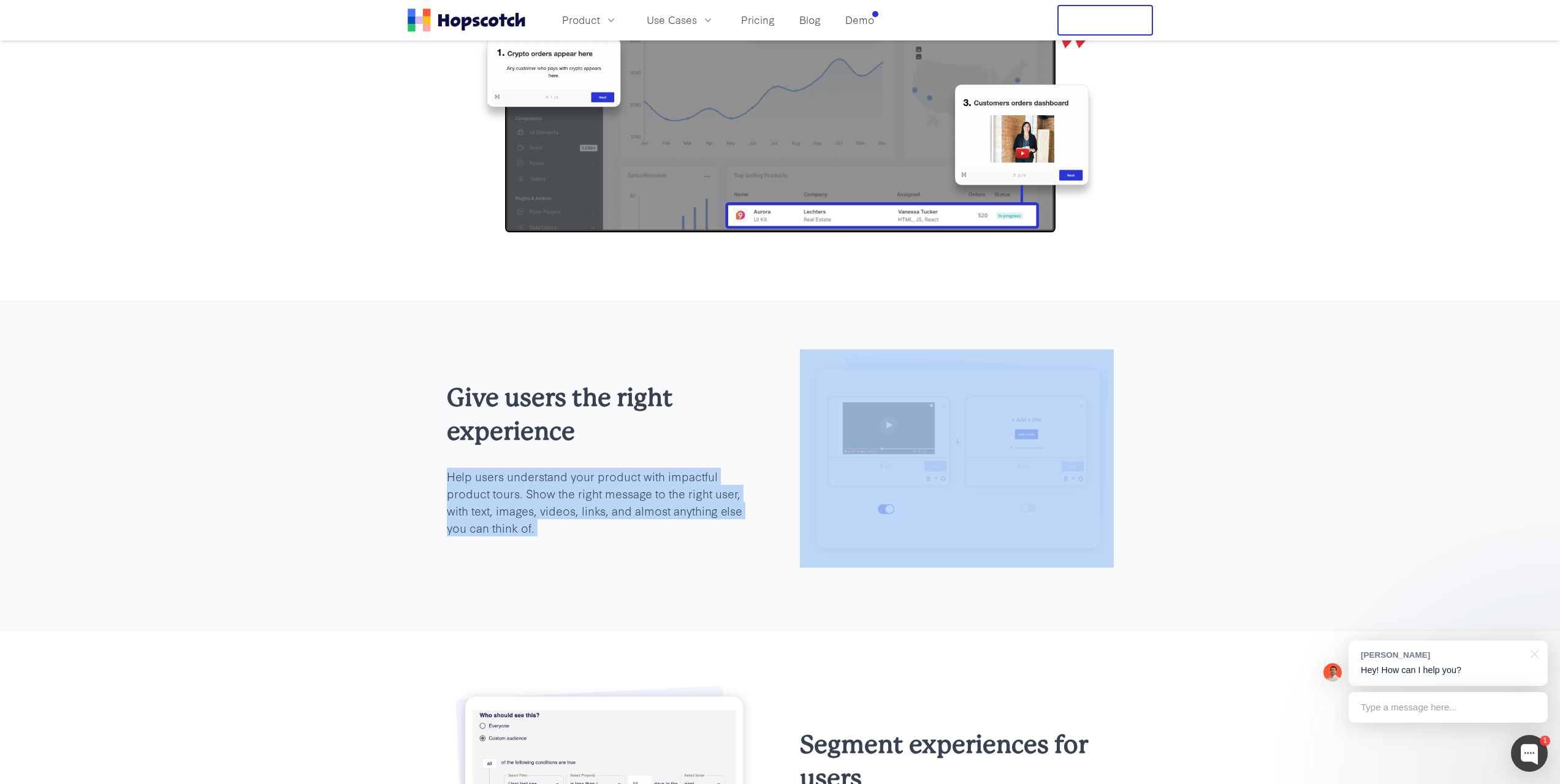
click at [421, 489] on div "Give users the right experience Help users understand your product with impactf…" at bounding box center [780, 465] width 1560 height 331
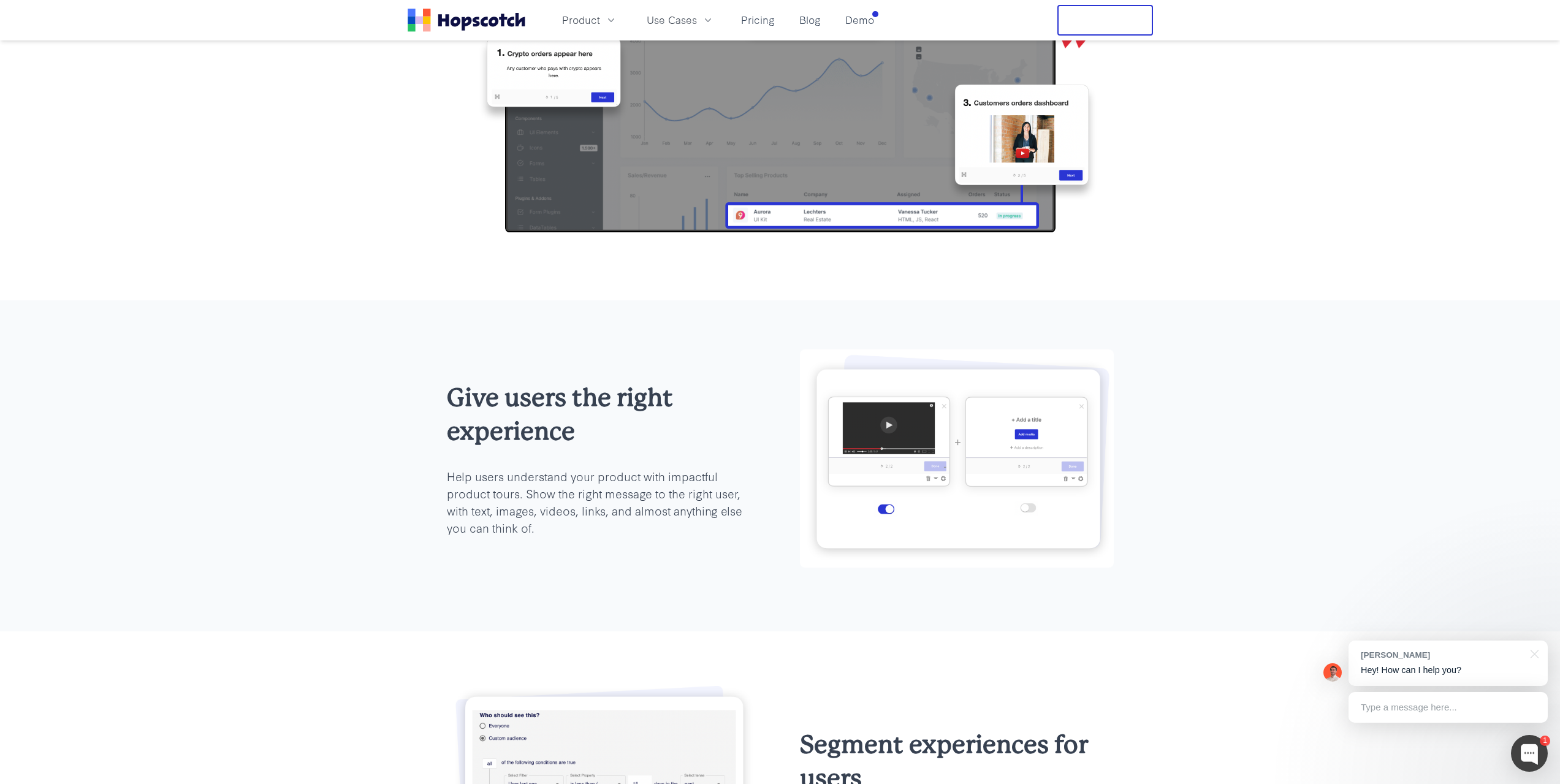
click at [418, 433] on div "Give users the right experience Help users understand your product with impactf…" at bounding box center [780, 465] width 1560 height 331
click at [429, 403] on div "Give users the right experience Help users understand your product with impactf…" at bounding box center [780, 465] width 706 height 232
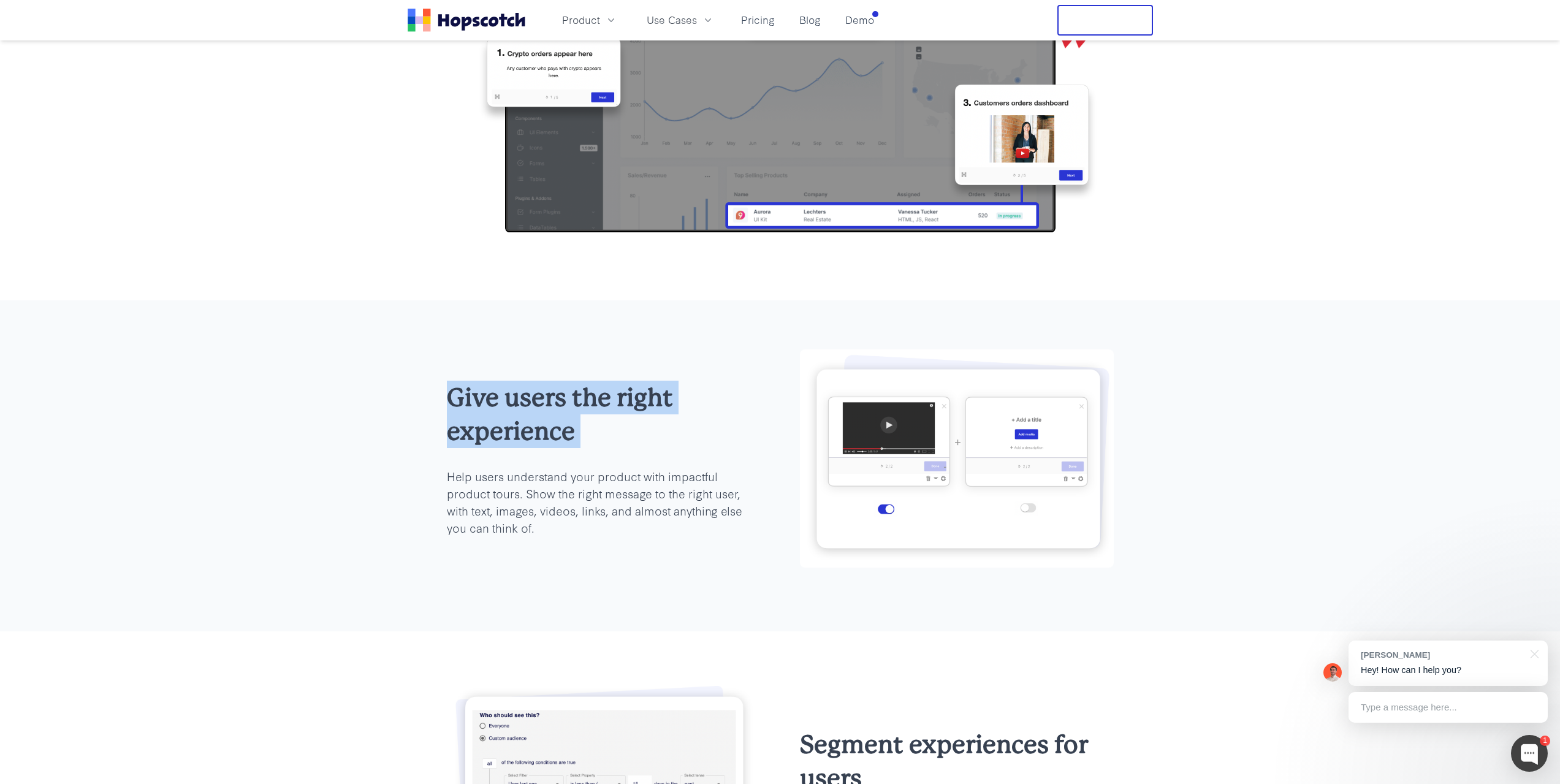
click at [429, 403] on div "Give users the right experience Help users understand your product with impactf…" at bounding box center [780, 465] width 706 height 232
click at [432, 440] on div "Give users the right experience Help users understand your product with impactf…" at bounding box center [780, 465] width 706 height 232
click at [447, 498] on p "Help users understand your product with impactful product tours. Show the right…" at bounding box center [604, 501] width 314 height 69
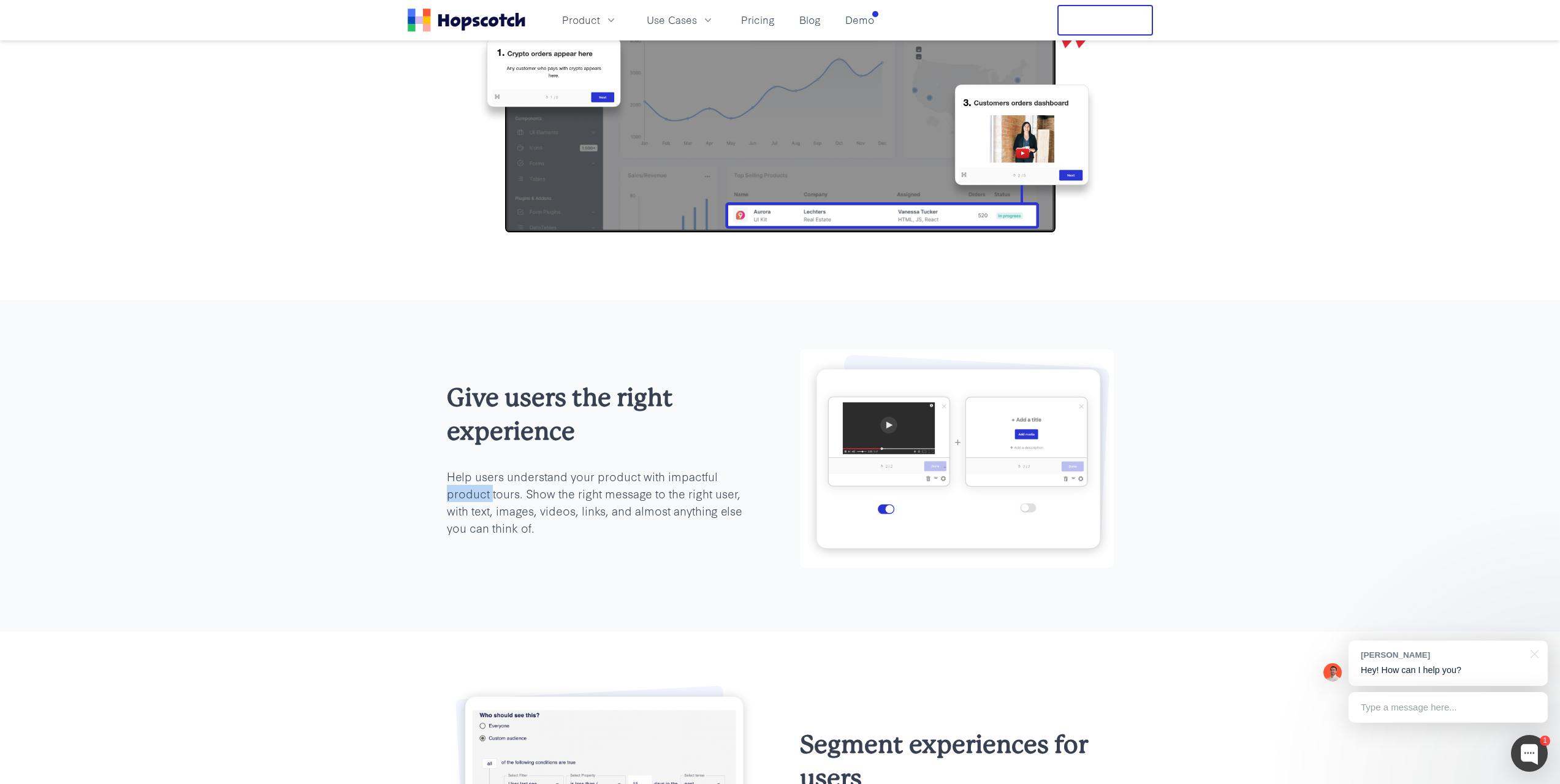
click at [447, 498] on p "Help users understand your product with impactful product tours. Show the right…" at bounding box center [604, 501] width 314 height 69
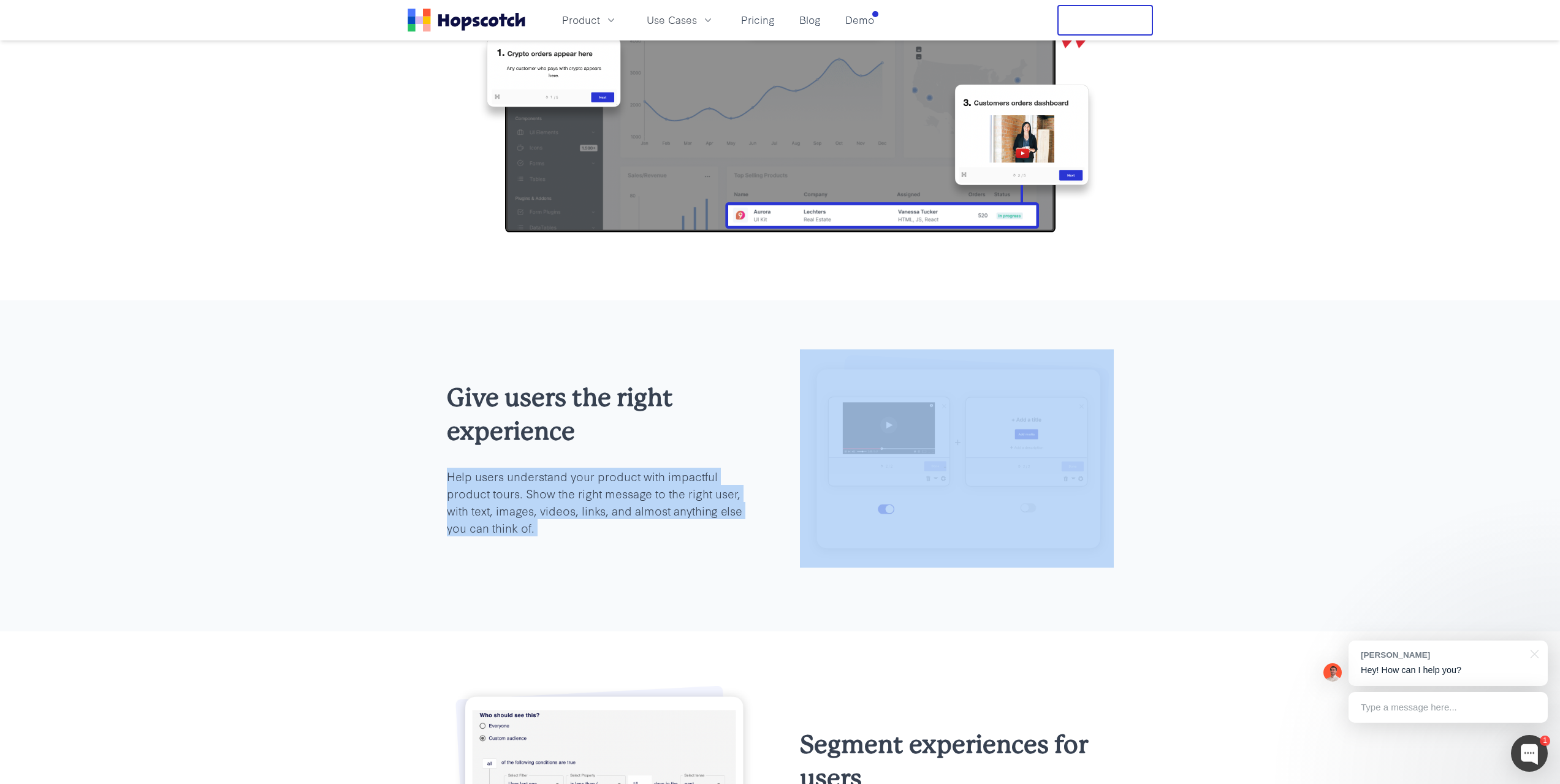
click at [447, 498] on p "Help users understand your product with impactful product tours. Show the right…" at bounding box center [604, 501] width 314 height 69
click at [426, 483] on div "Give users the right experience Help users understand your product with impactf…" at bounding box center [780, 465] width 1560 height 331
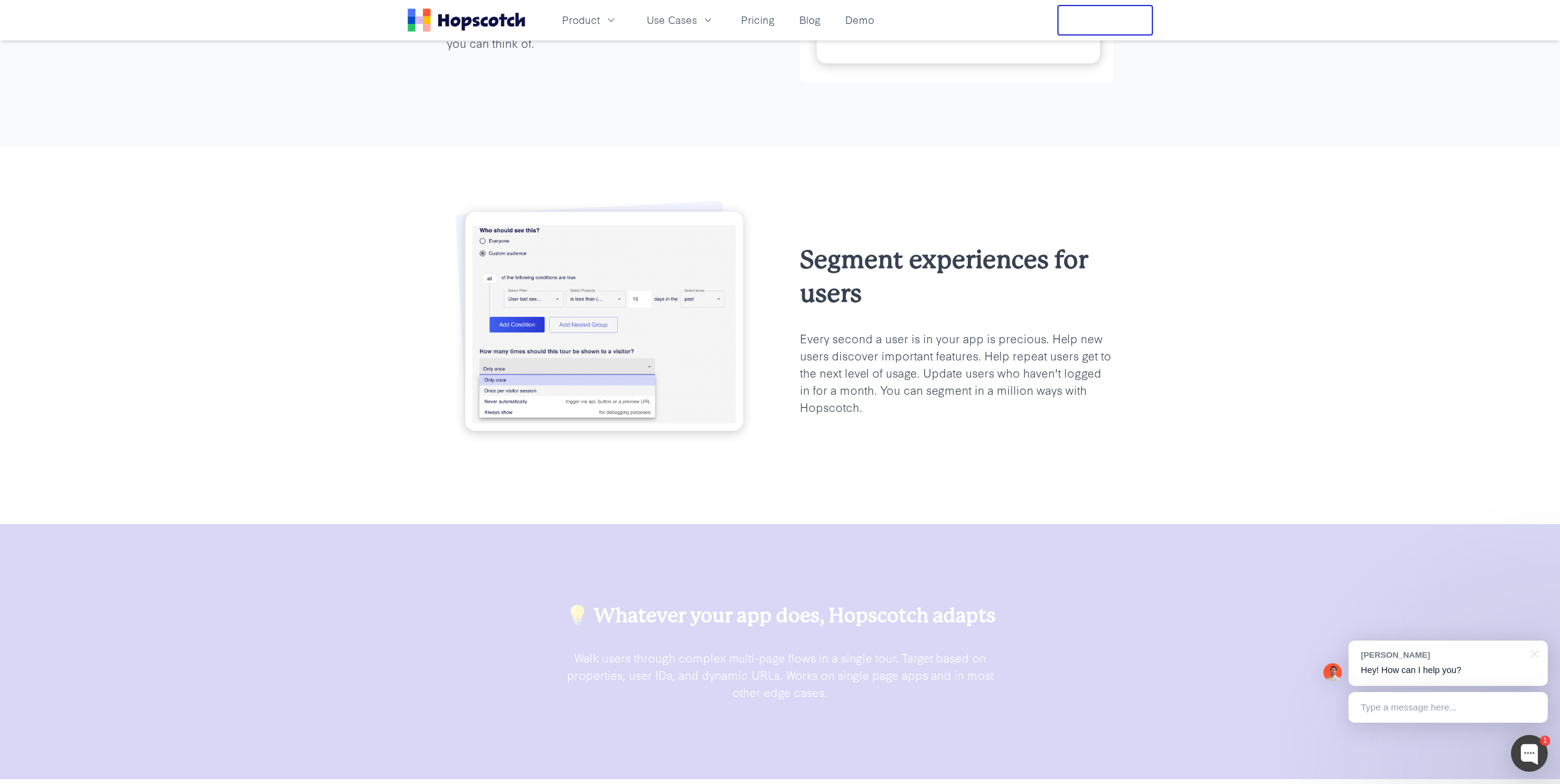
scroll to position [1777, 0]
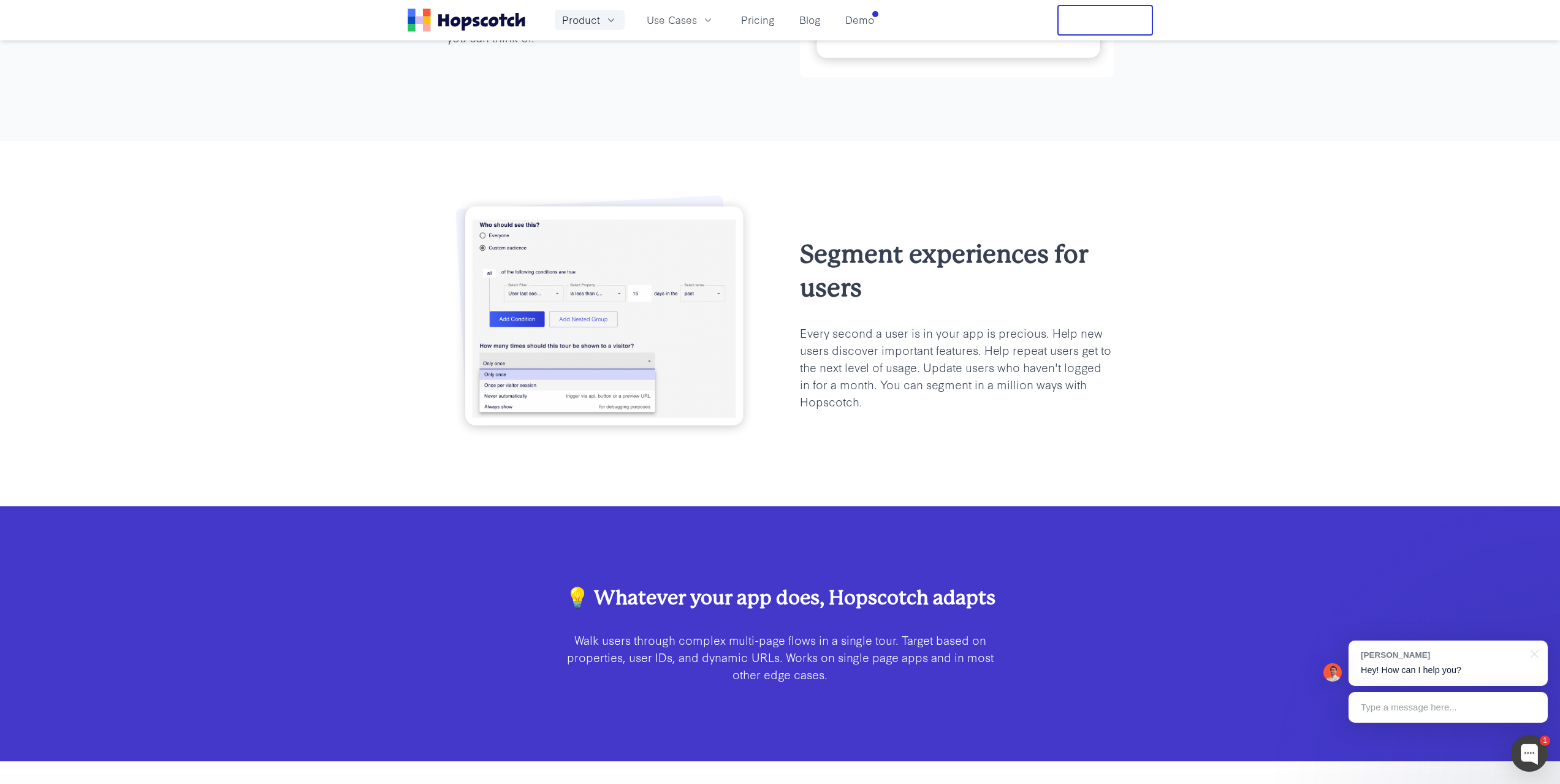
click at [603, 24] on button "Product" at bounding box center [590, 19] width 70 height 20
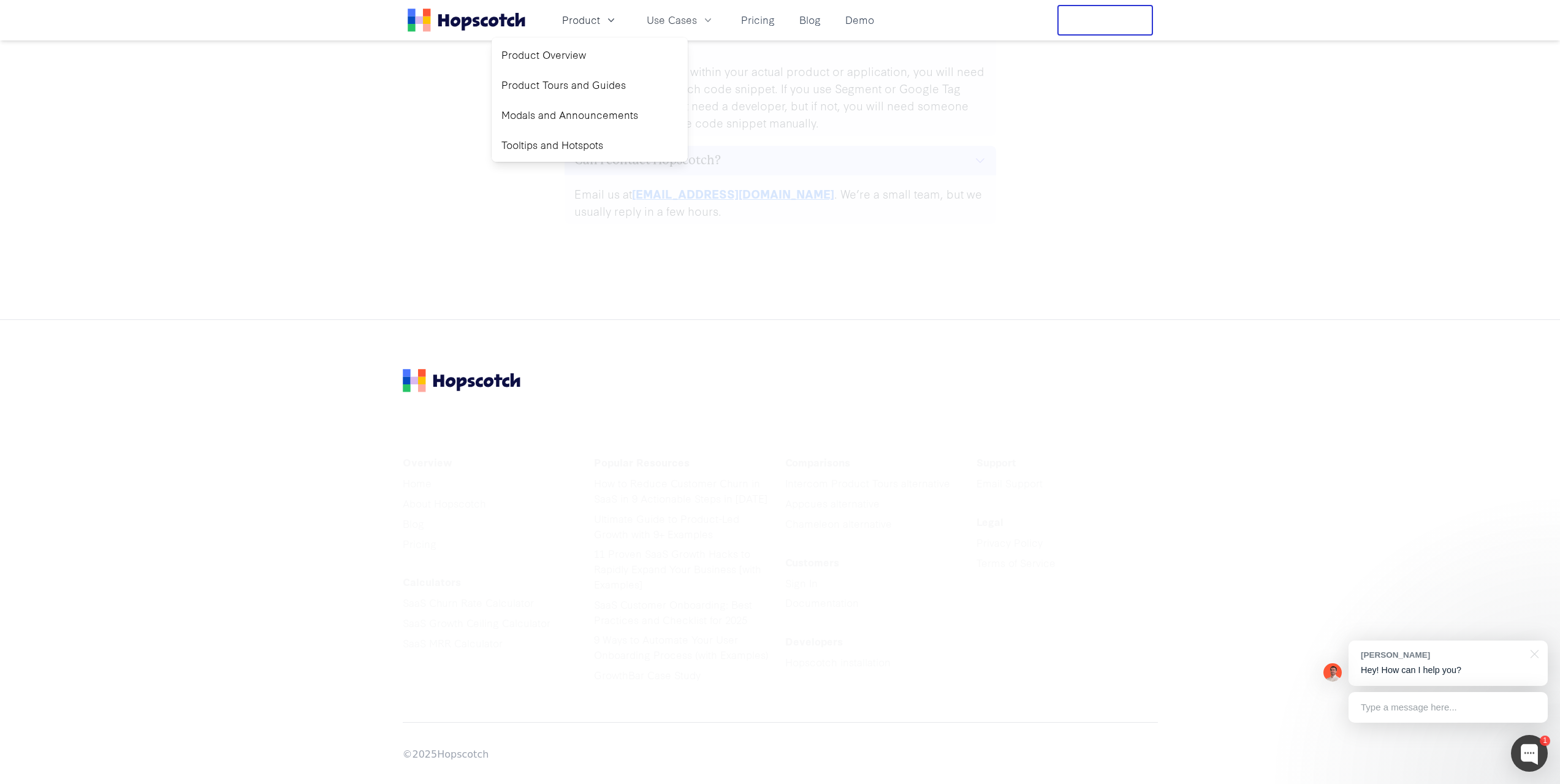
scroll to position [5547, 0]
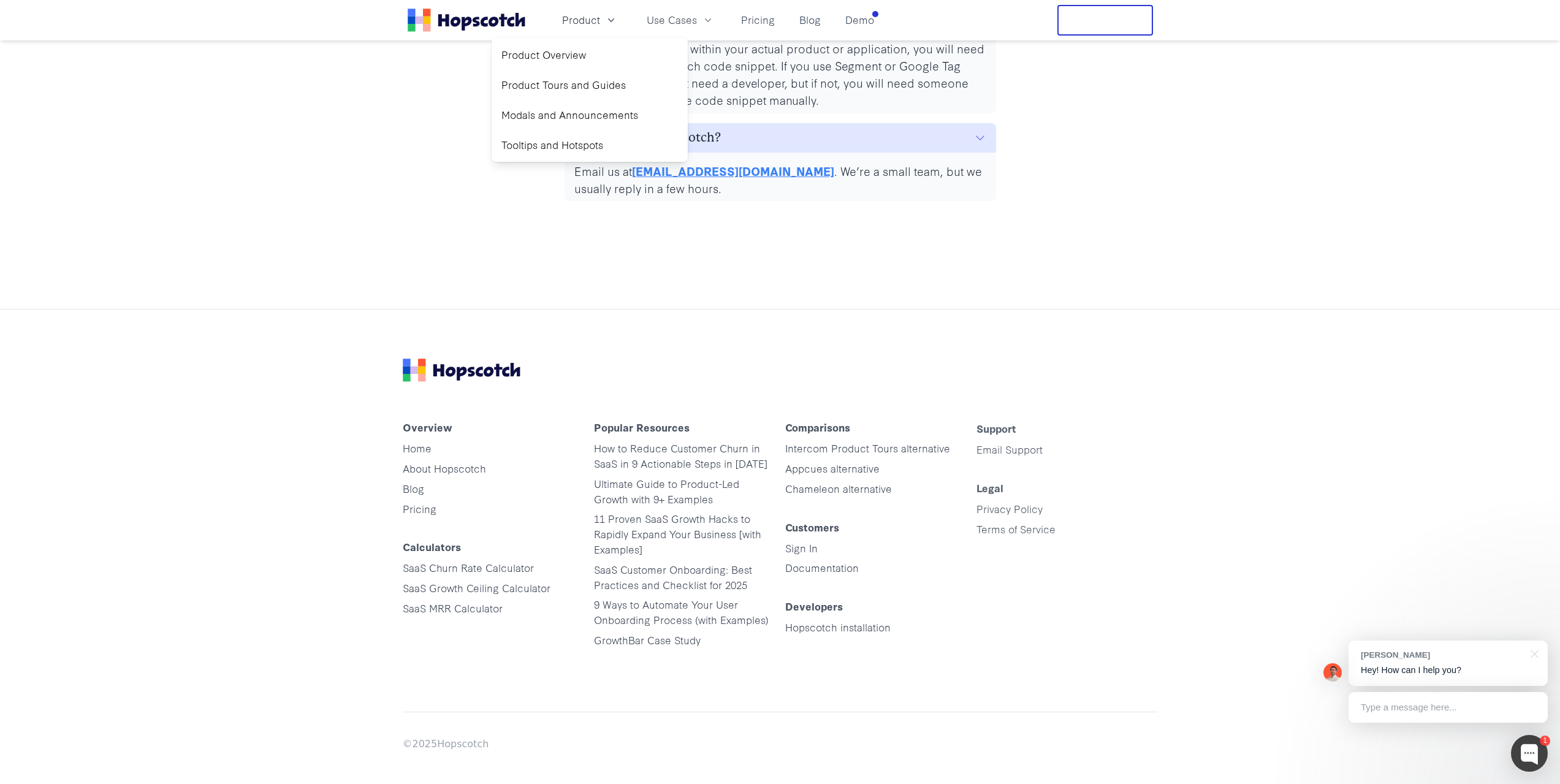
click at [504, 512] on ul "Home About Hopscotch Blog Pricing" at bounding box center [494, 490] width 181 height 100
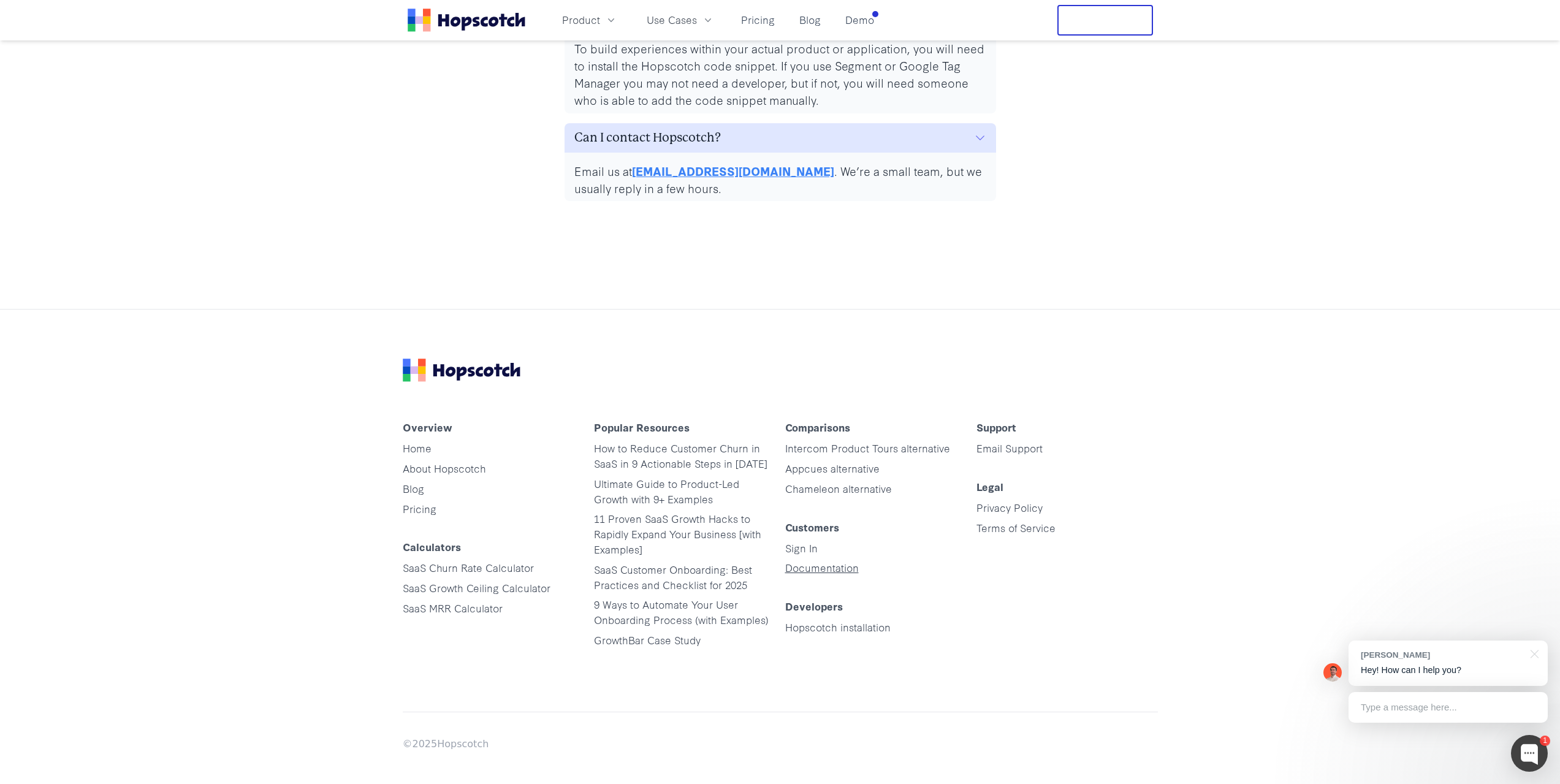
click at [805, 560] on link "Documentation" at bounding box center [822, 567] width 73 height 14
